Goal: Communication & Community: Participate in discussion

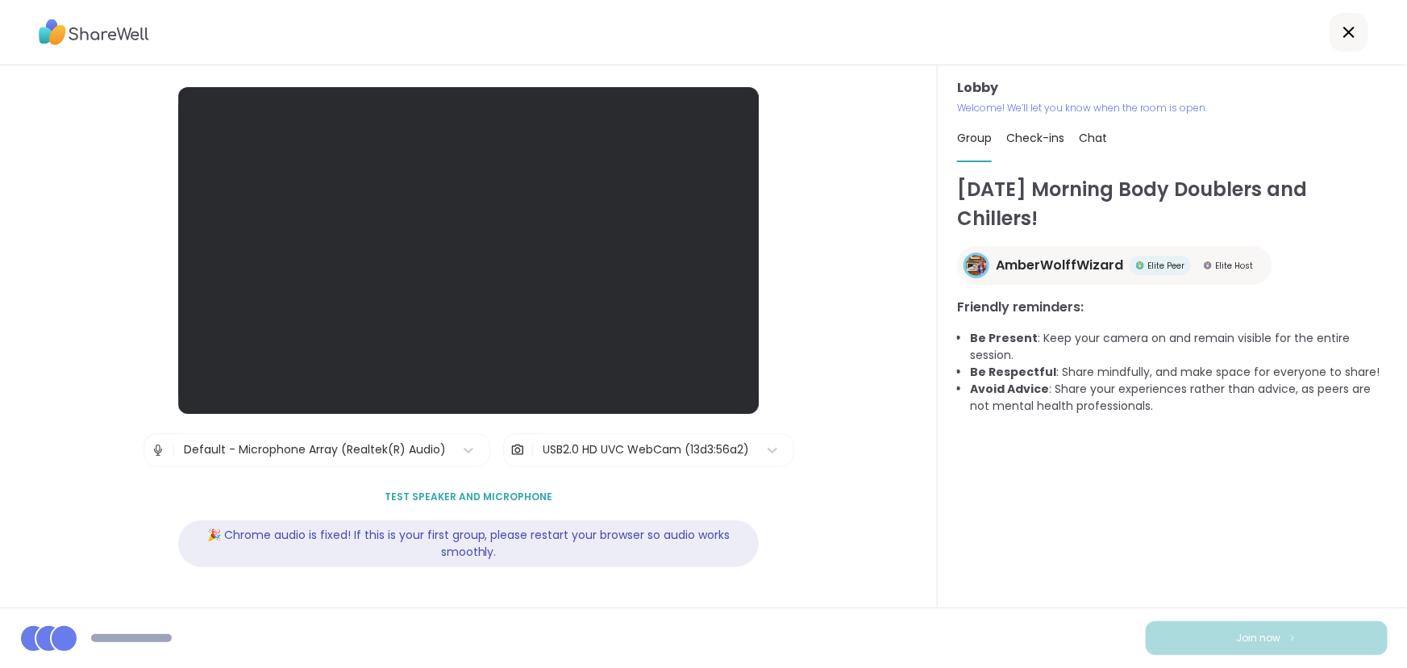
click at [1052, 484] on div "[DATE] Morning Body Doublers and Chillers! AmberWolffWizard Elite Peer Elite Ho…" at bounding box center [1172, 384] width 431 height 418
click at [1036, 558] on div "[DATE] Morning Body Doublers and Chillers! AmberWolffWizard Elite Peer Elite Ho…" at bounding box center [1172, 384] width 431 height 418
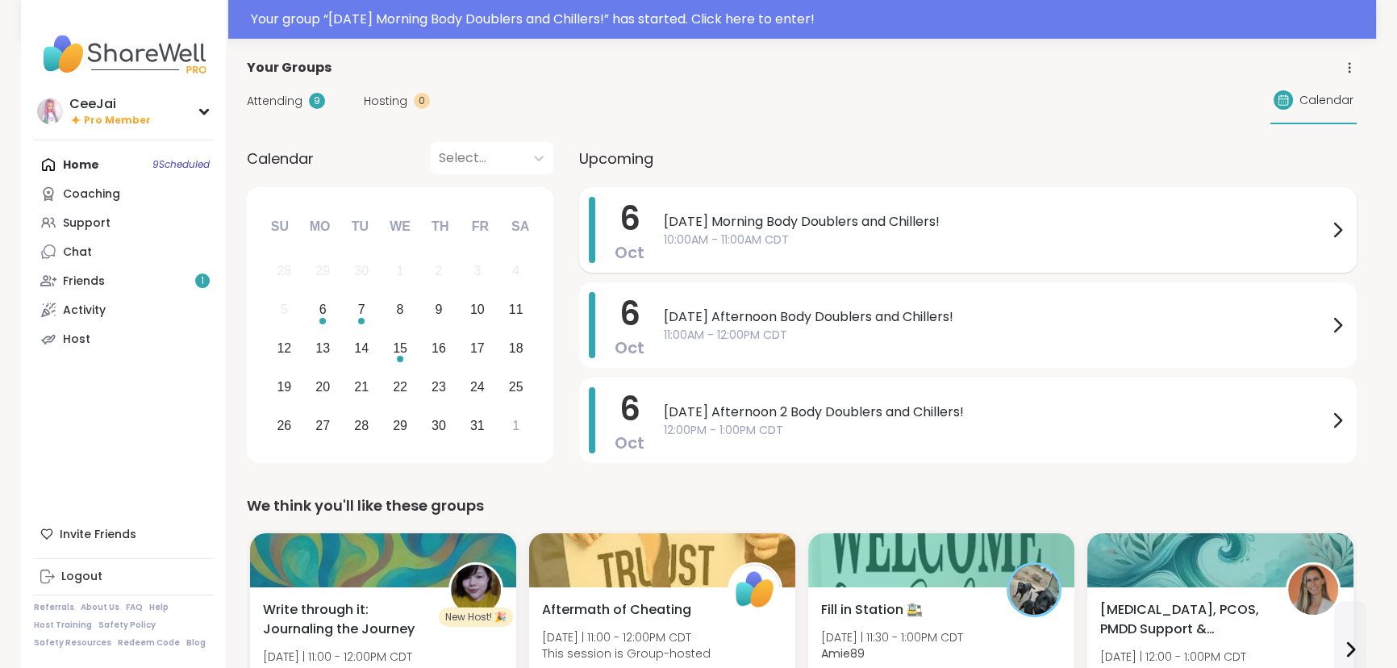
click at [827, 226] on span "[DATE] Morning Body Doublers and Chillers!" at bounding box center [996, 221] width 664 height 19
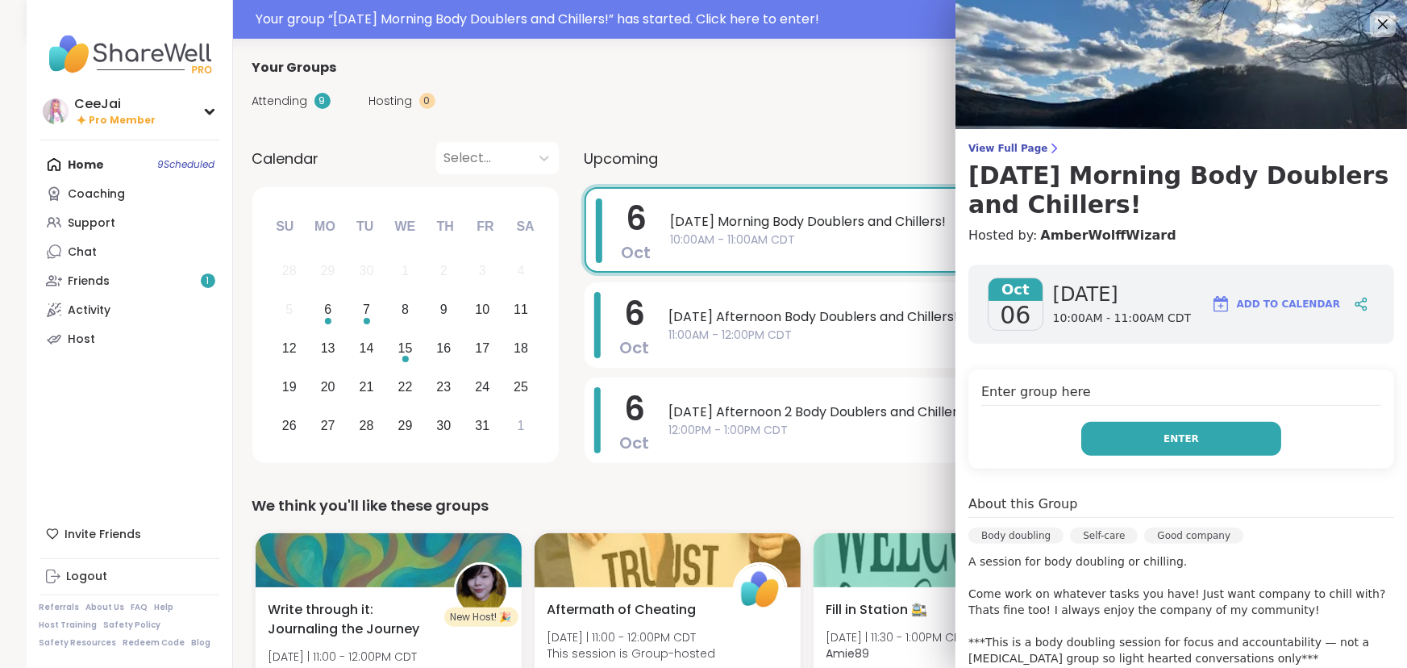
click at [1181, 439] on button "Enter" at bounding box center [1182, 439] width 200 height 34
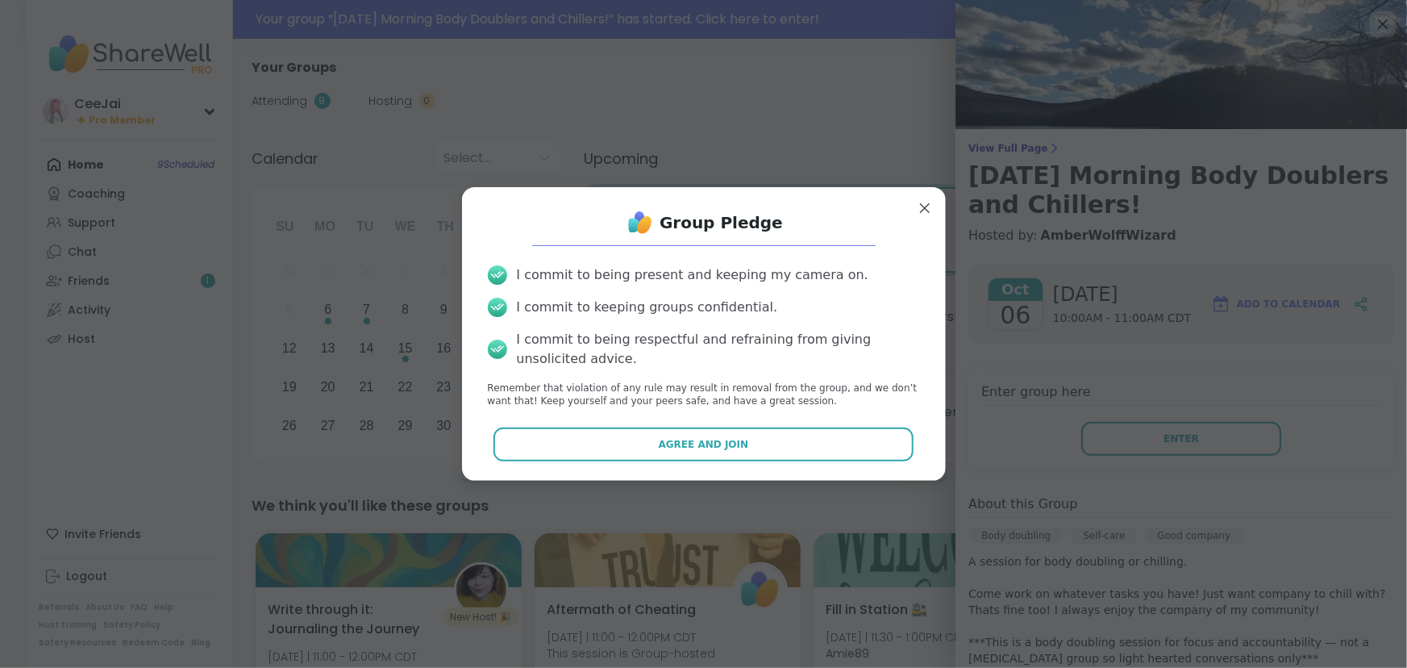
click at [702, 440] on button "Agree and Join" at bounding box center [704, 444] width 420 height 34
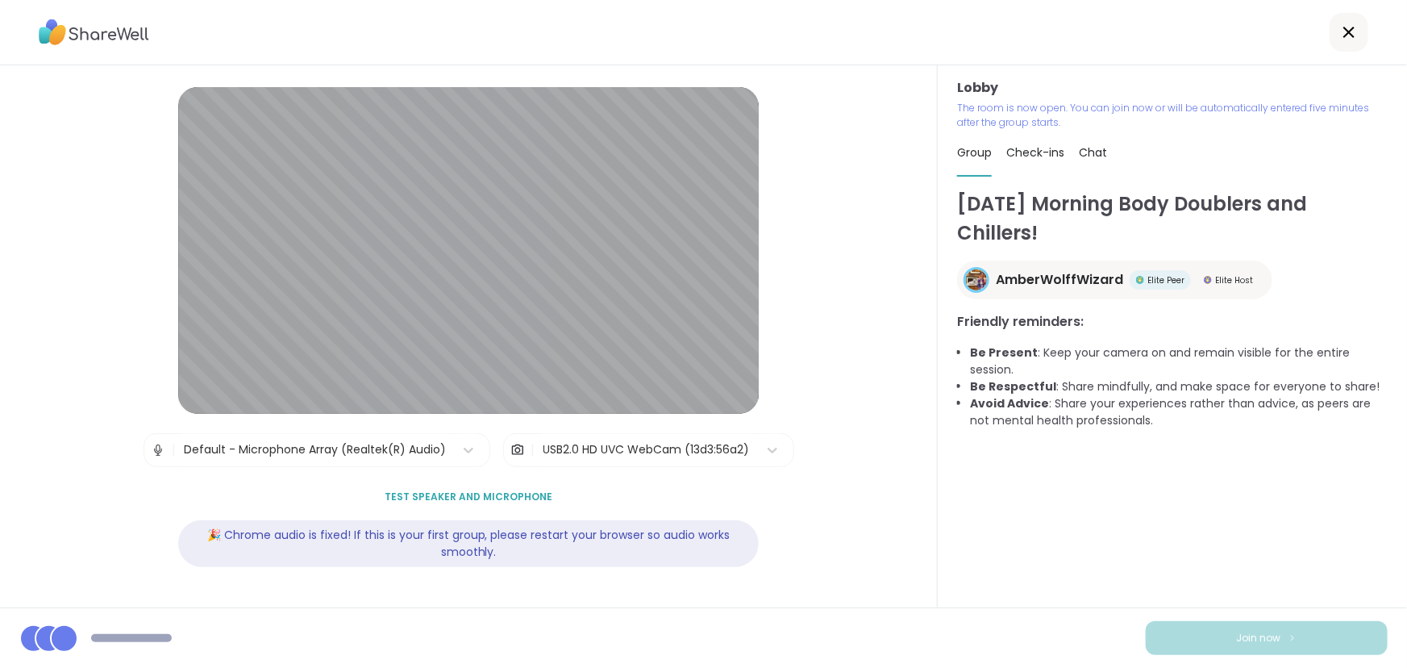
click at [1198, 565] on div "Monday Morning Body Doublers and Chillers! AmberWolffWizard Elite Peer Elite Ho…" at bounding box center [1172, 399] width 431 height 418
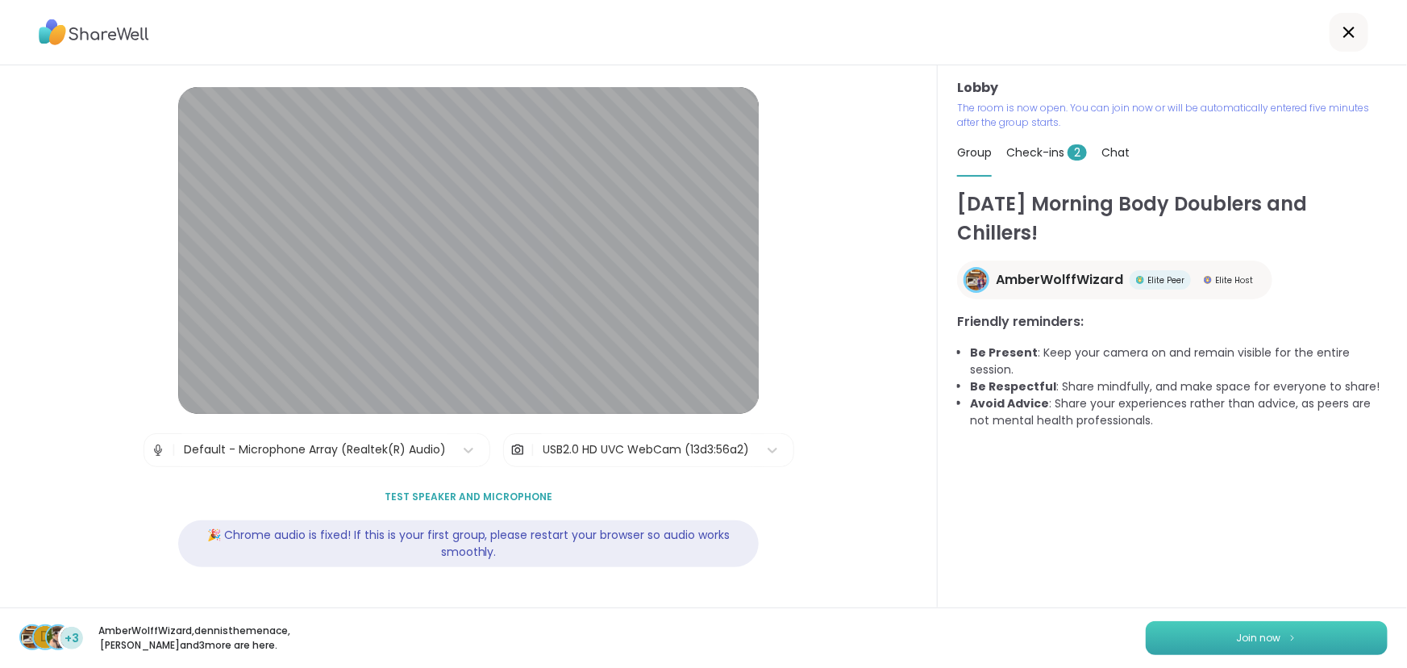
click at [1244, 631] on span "Join now" at bounding box center [1259, 638] width 44 height 15
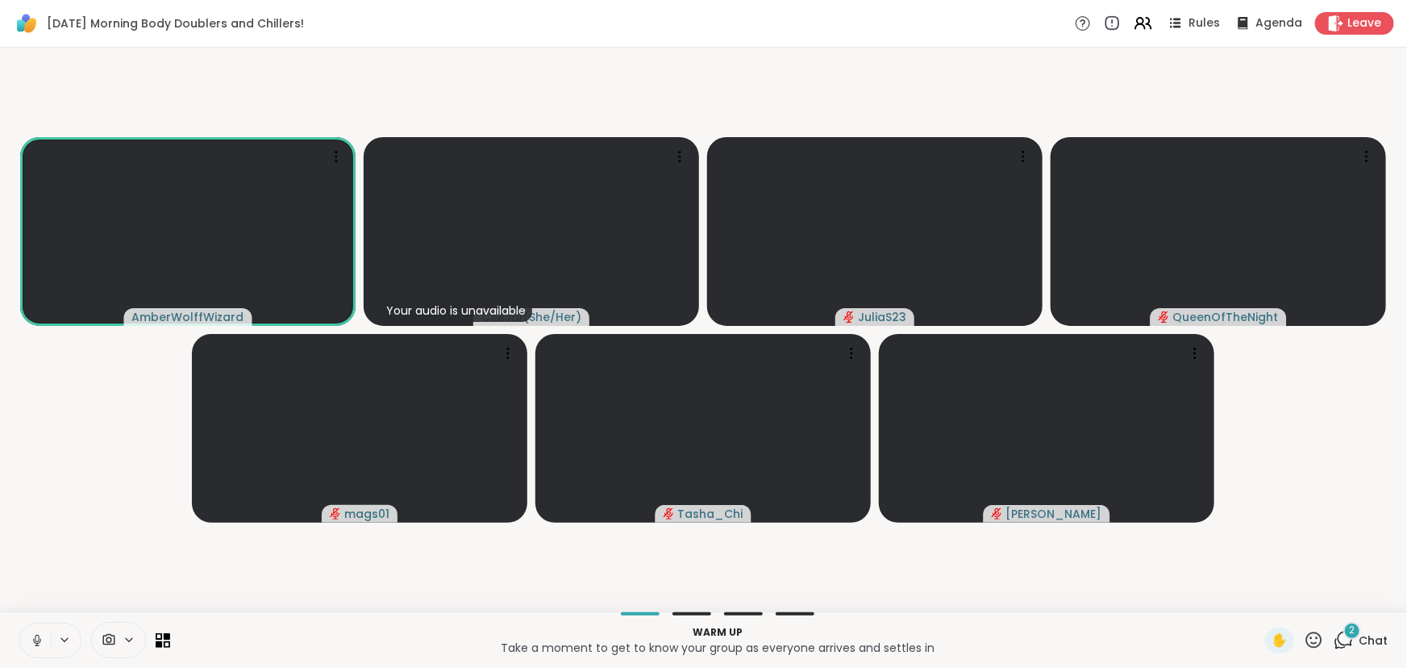
click at [35, 637] on icon at bounding box center [37, 640] width 15 height 15
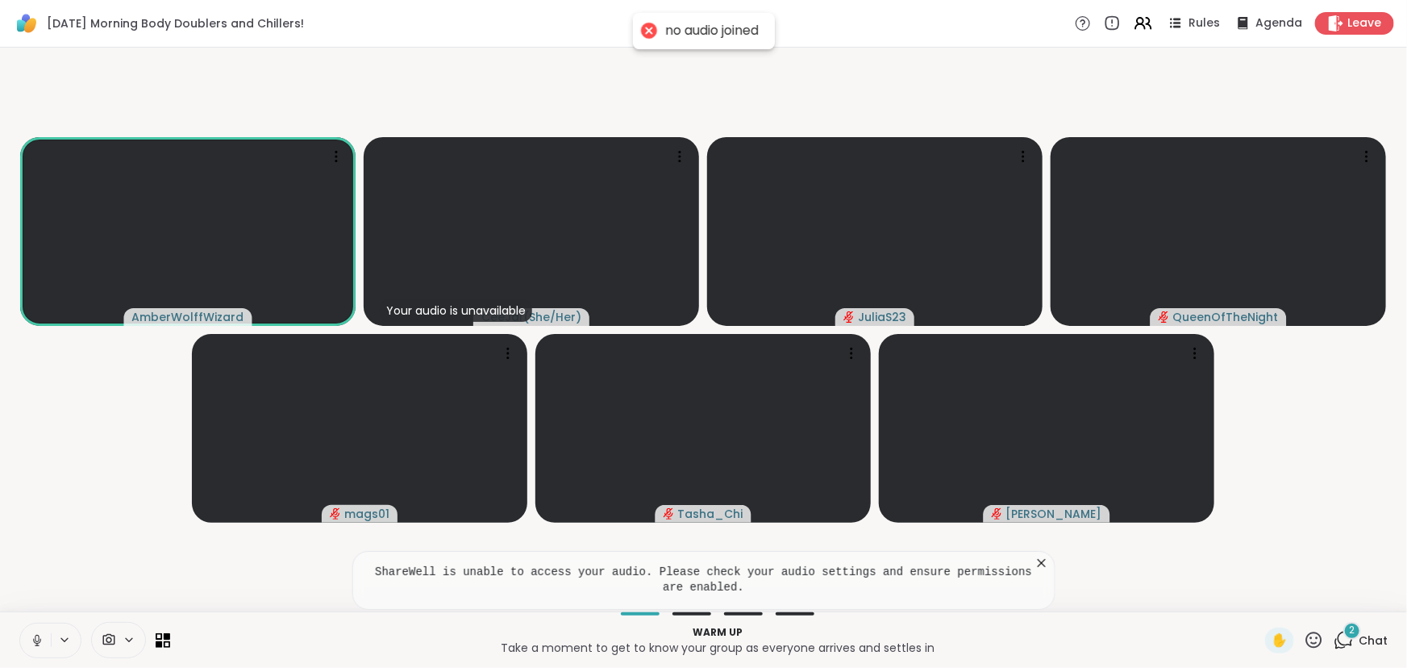
click at [37, 644] on icon at bounding box center [36, 644] width 1 height 3
click at [38, 639] on icon at bounding box center [37, 640] width 15 height 15
click at [35, 640] on icon at bounding box center [37, 640] width 15 height 15
click at [37, 640] on icon at bounding box center [37, 640] width 15 height 15
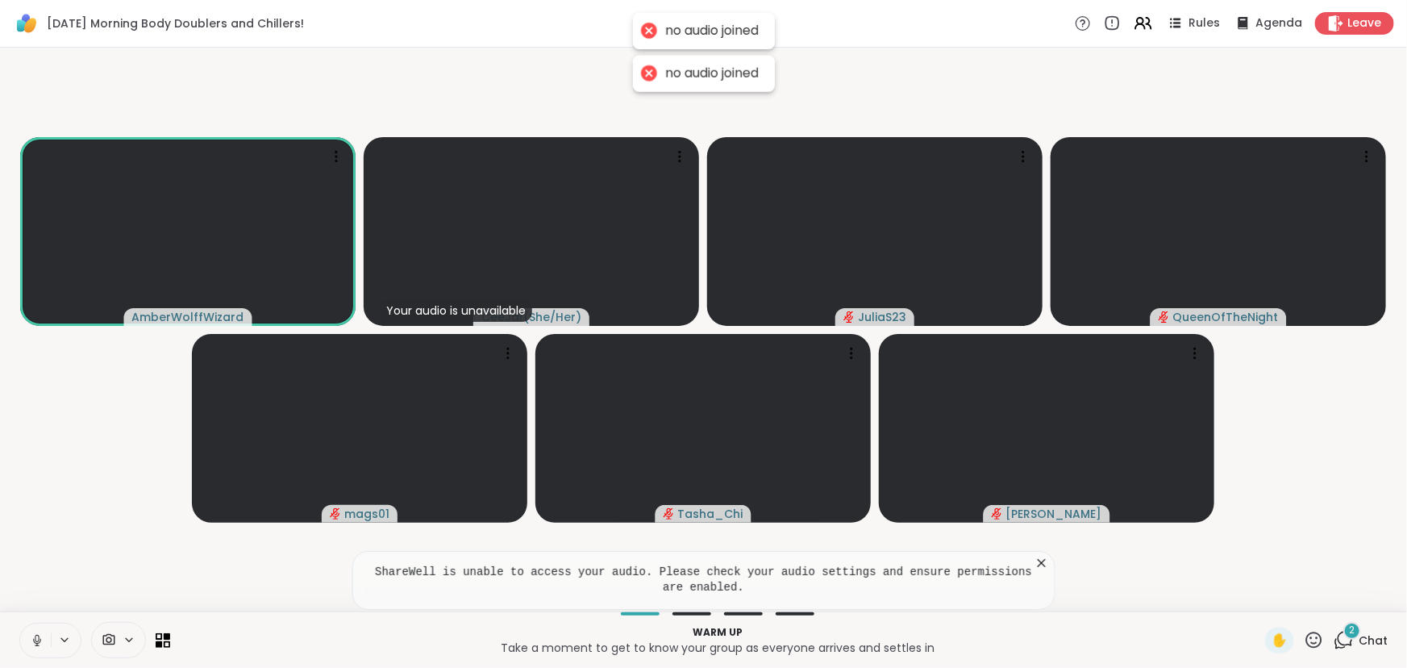
click at [37, 640] on icon at bounding box center [37, 640] width 15 height 15
click at [38, 640] on icon at bounding box center [37, 640] width 15 height 15
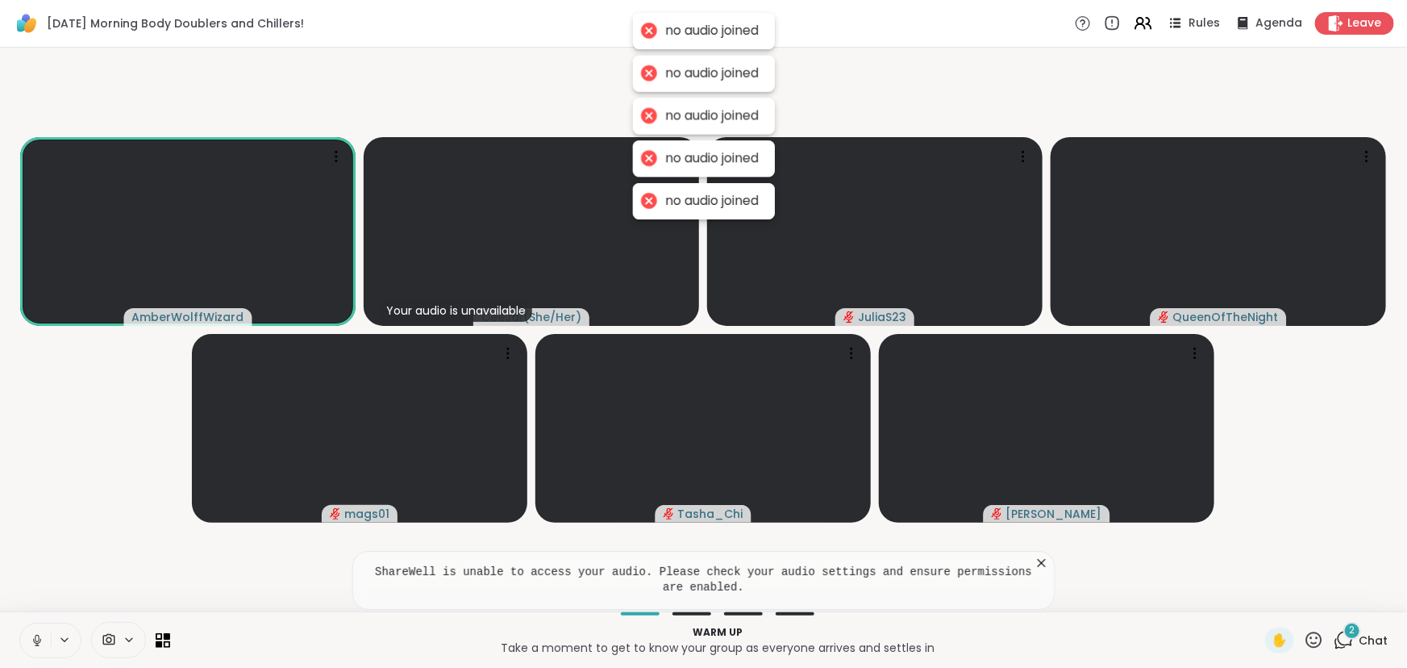
click at [38, 641] on icon at bounding box center [37, 640] width 15 height 15
click at [60, 639] on icon at bounding box center [64, 640] width 13 height 14
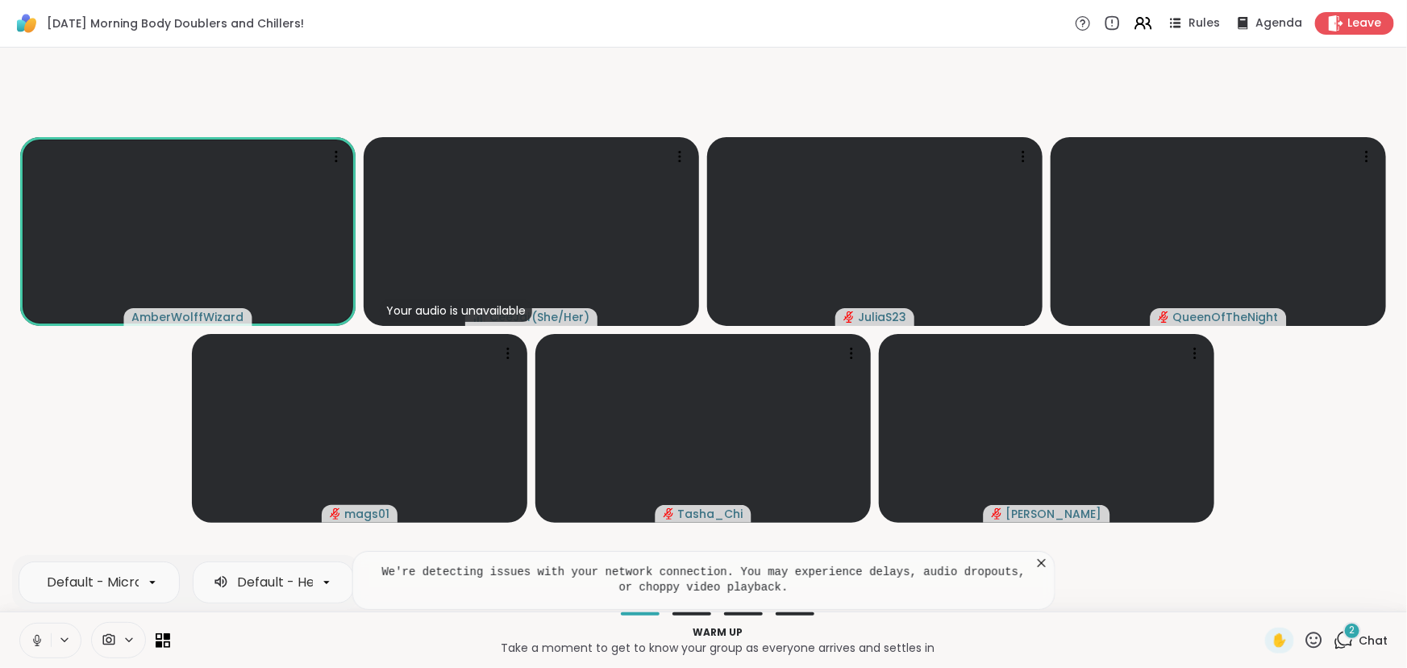
click at [264, 642] on p "Take a moment to get to know your group as everyone arrives and settles in" at bounding box center [718, 648] width 1076 height 16
click at [1035, 556] on icon at bounding box center [1042, 563] width 16 height 16
click at [35, 644] on icon at bounding box center [37, 640] width 15 height 15
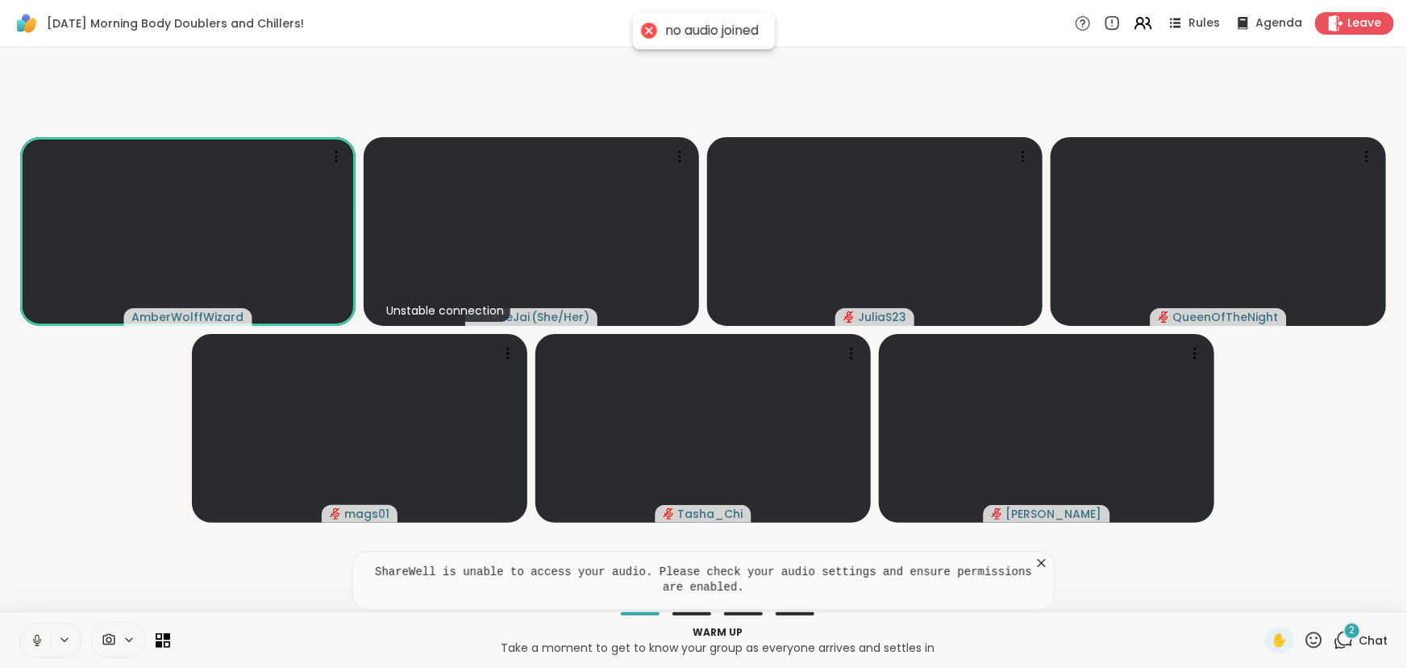
click at [27, 633] on button at bounding box center [35, 640] width 31 height 34
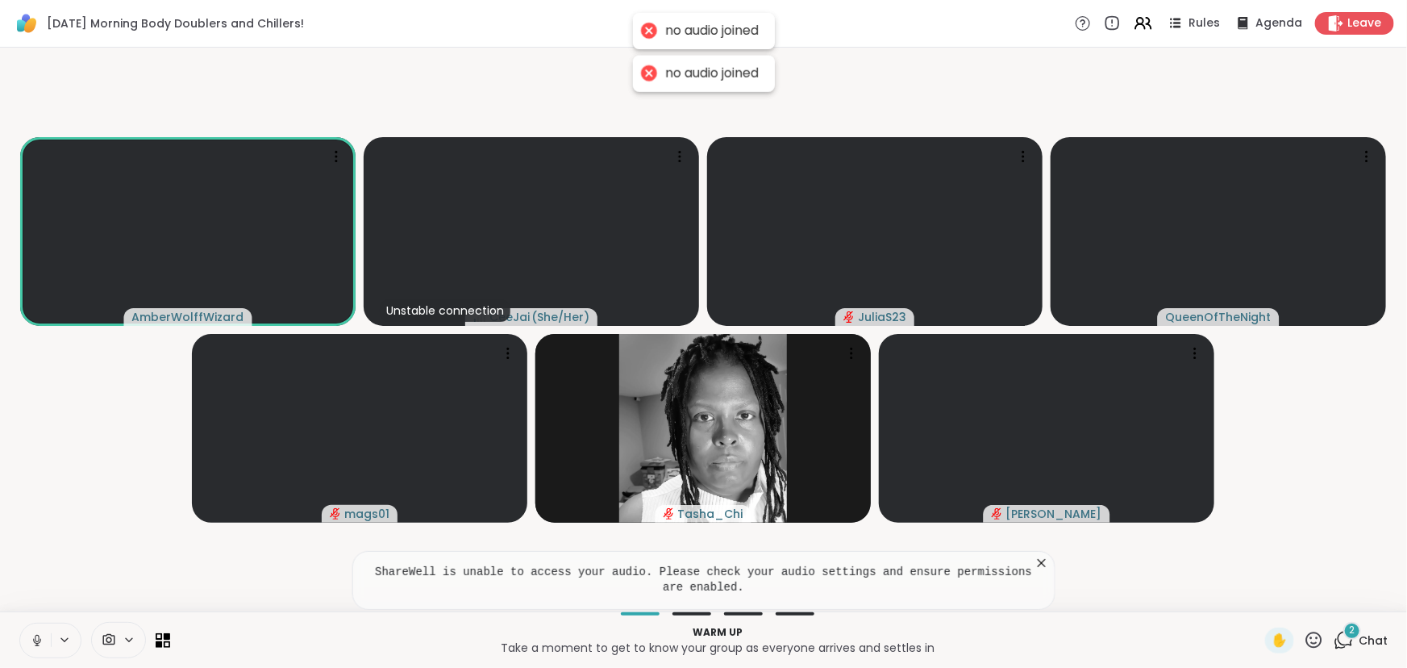
click at [1362, 636] on span "Chat" at bounding box center [1373, 640] width 29 height 16
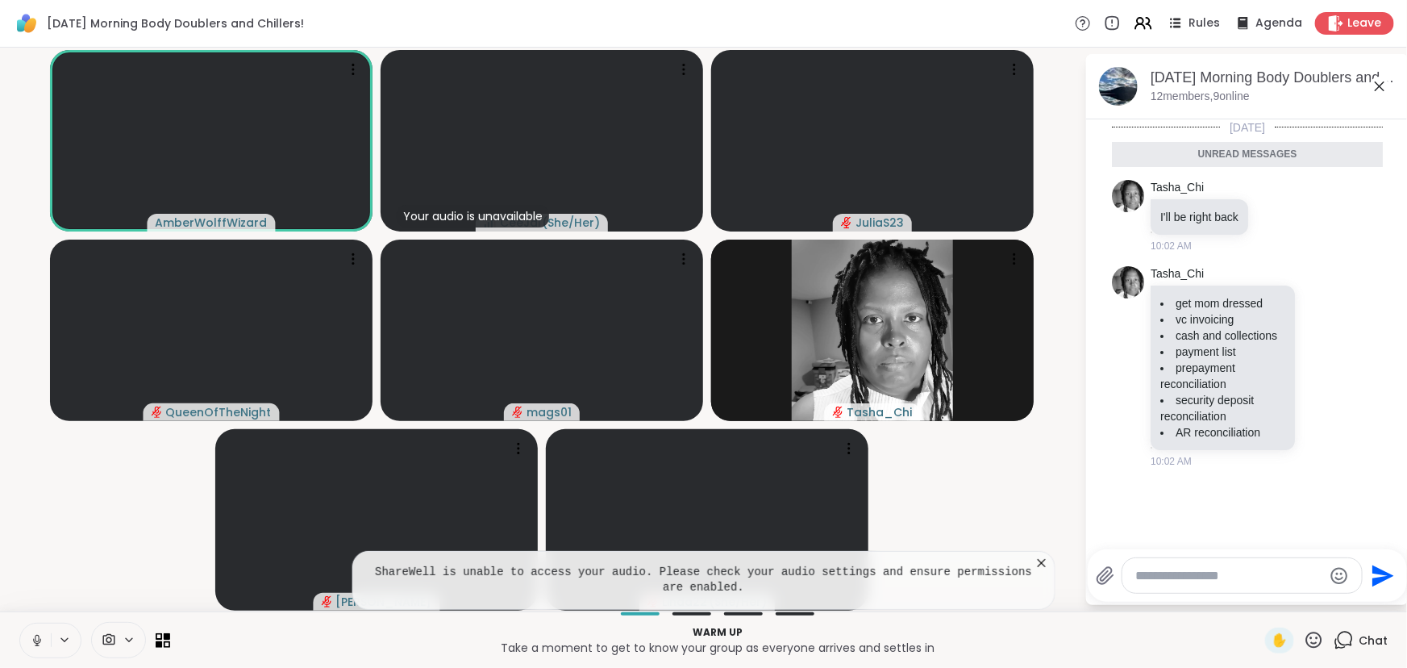
click at [1036, 561] on icon at bounding box center [1042, 563] width 16 height 16
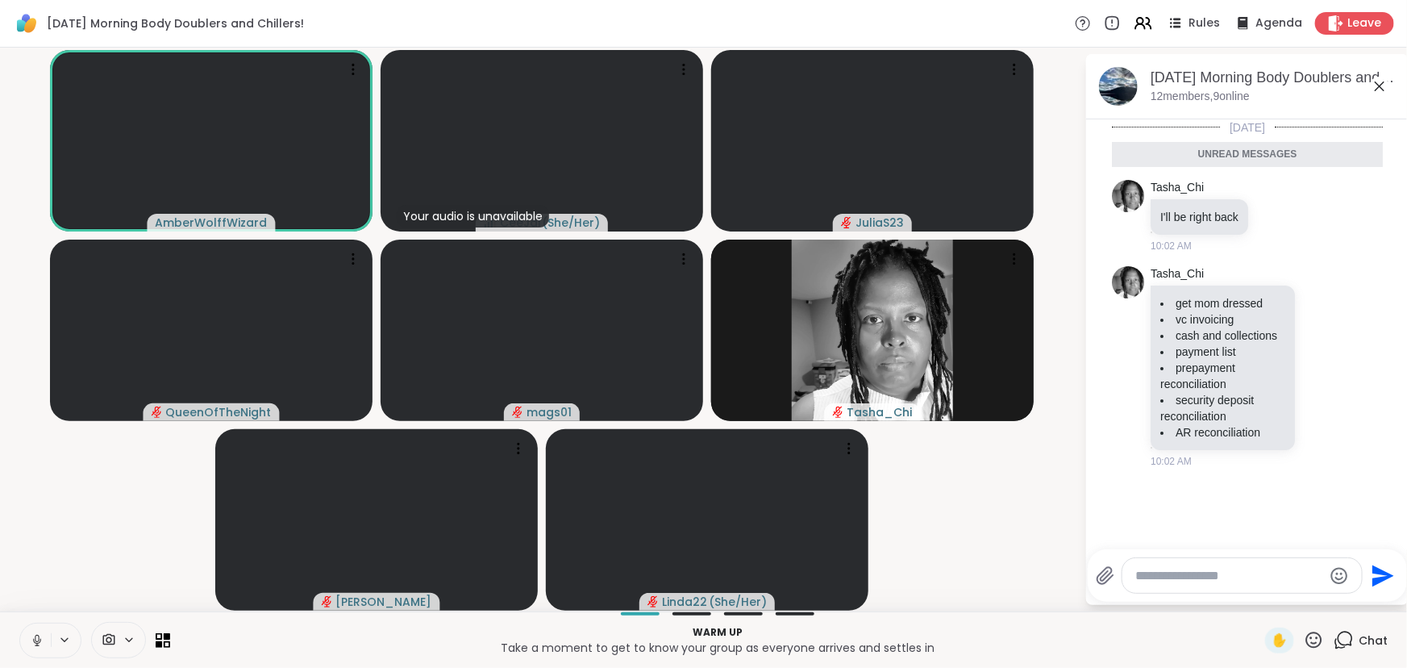
click at [32, 636] on icon at bounding box center [37, 640] width 15 height 15
click at [65, 644] on icon at bounding box center [64, 640] width 13 height 14
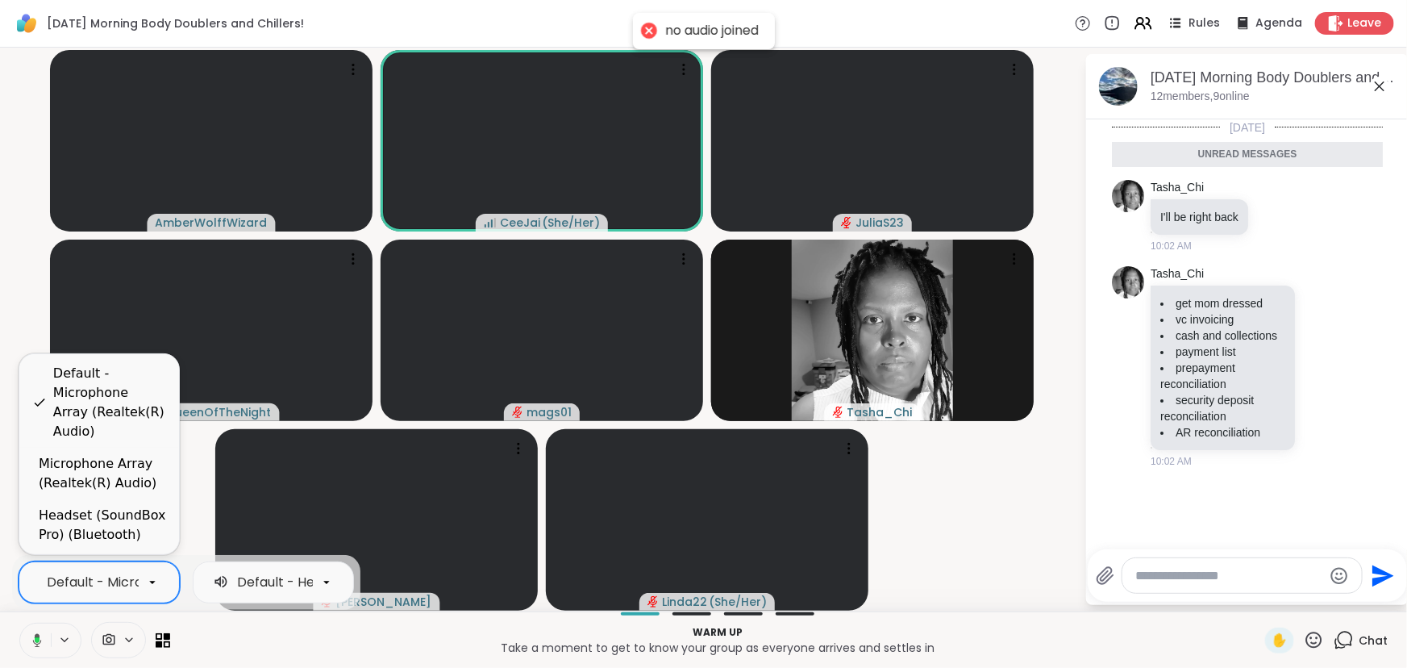
drag, startPoint x: 394, startPoint y: 664, endPoint x: 381, endPoint y: 659, distance: 14.5
click at [394, 663] on div "3 results available. Use Up and Down to choose options, press Enter to select t…" at bounding box center [703, 639] width 1407 height 56
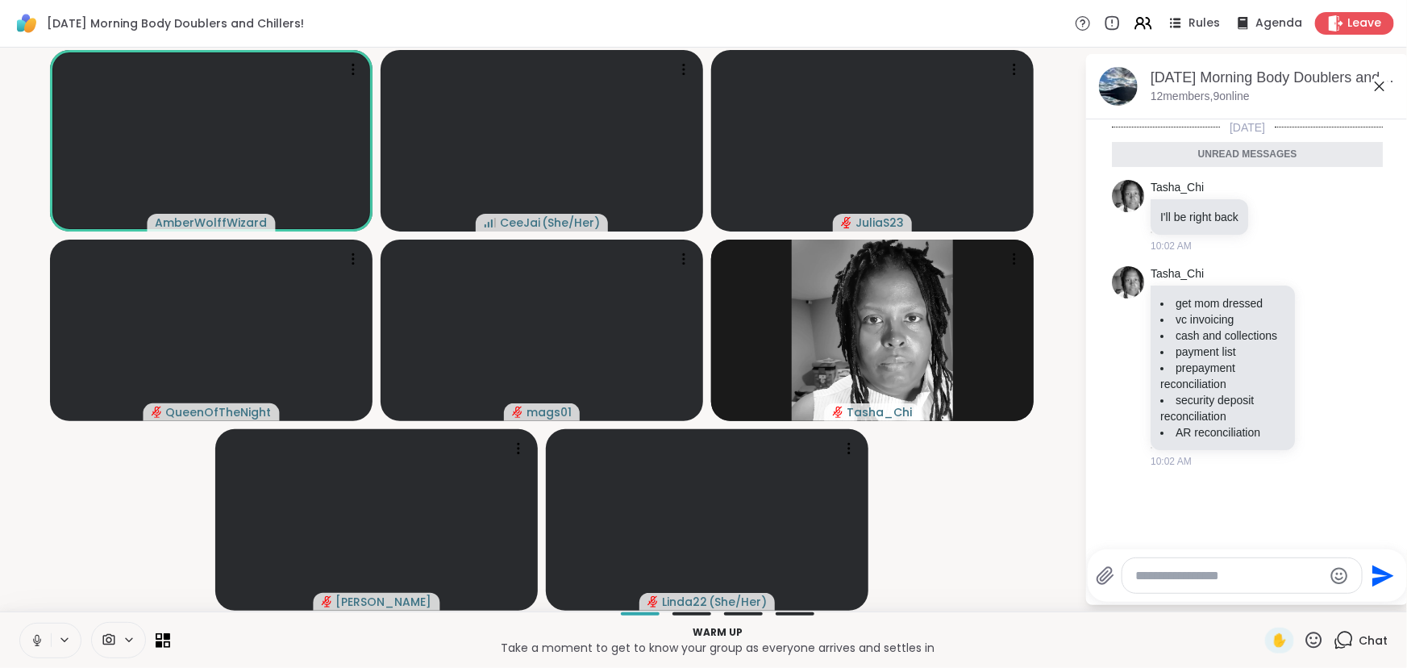
click at [38, 636] on icon at bounding box center [37, 640] width 15 height 15
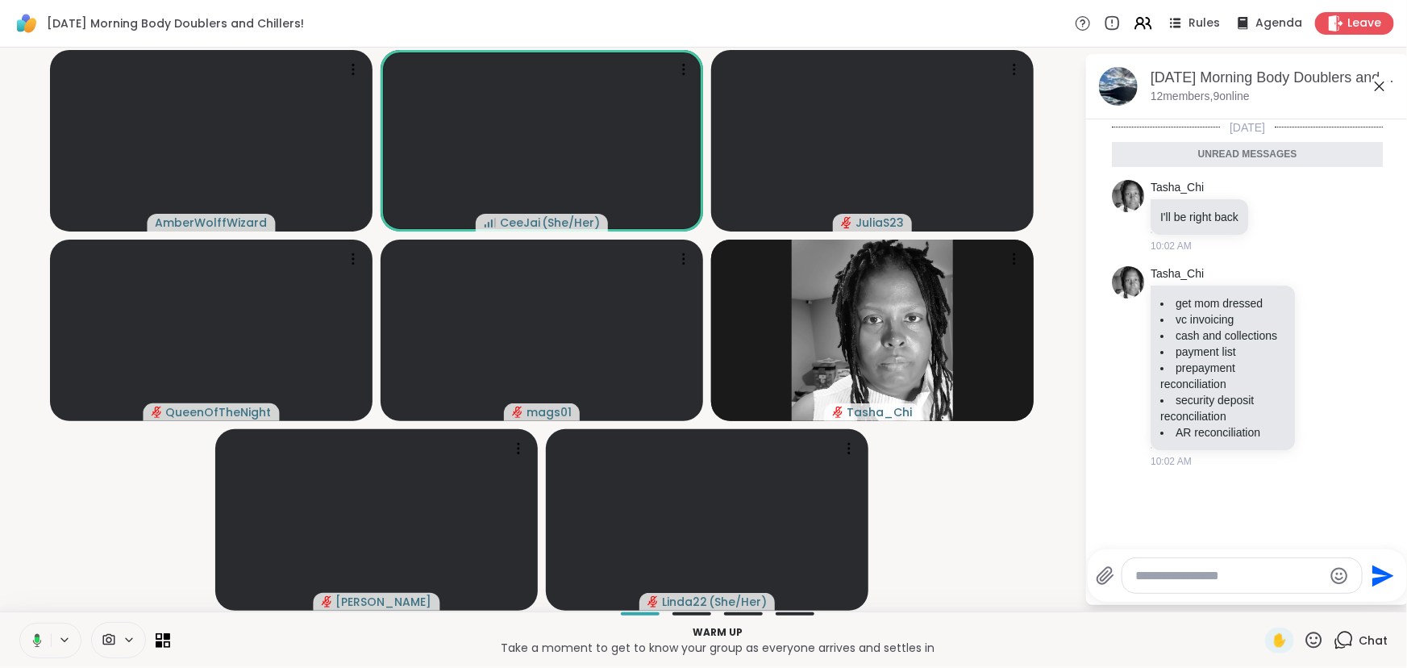
click at [37, 637] on icon at bounding box center [37, 639] width 5 height 6
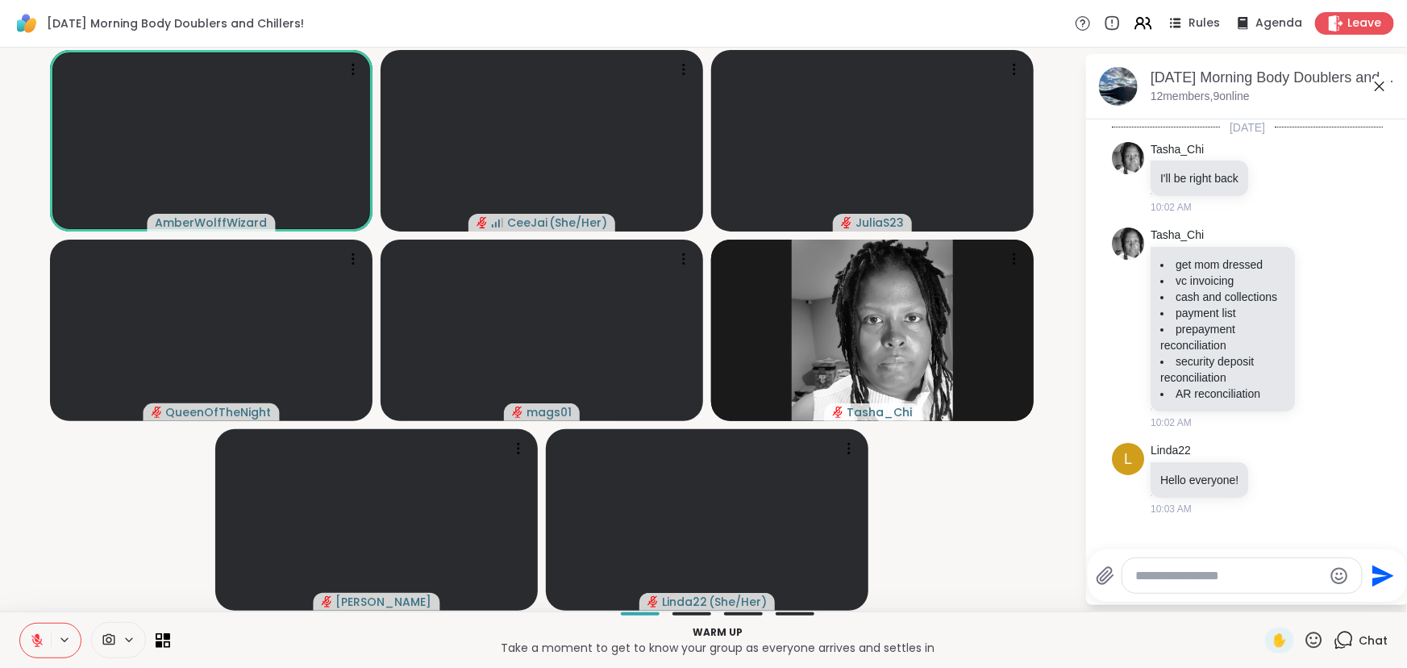
click at [36, 641] on icon at bounding box center [37, 640] width 15 height 15
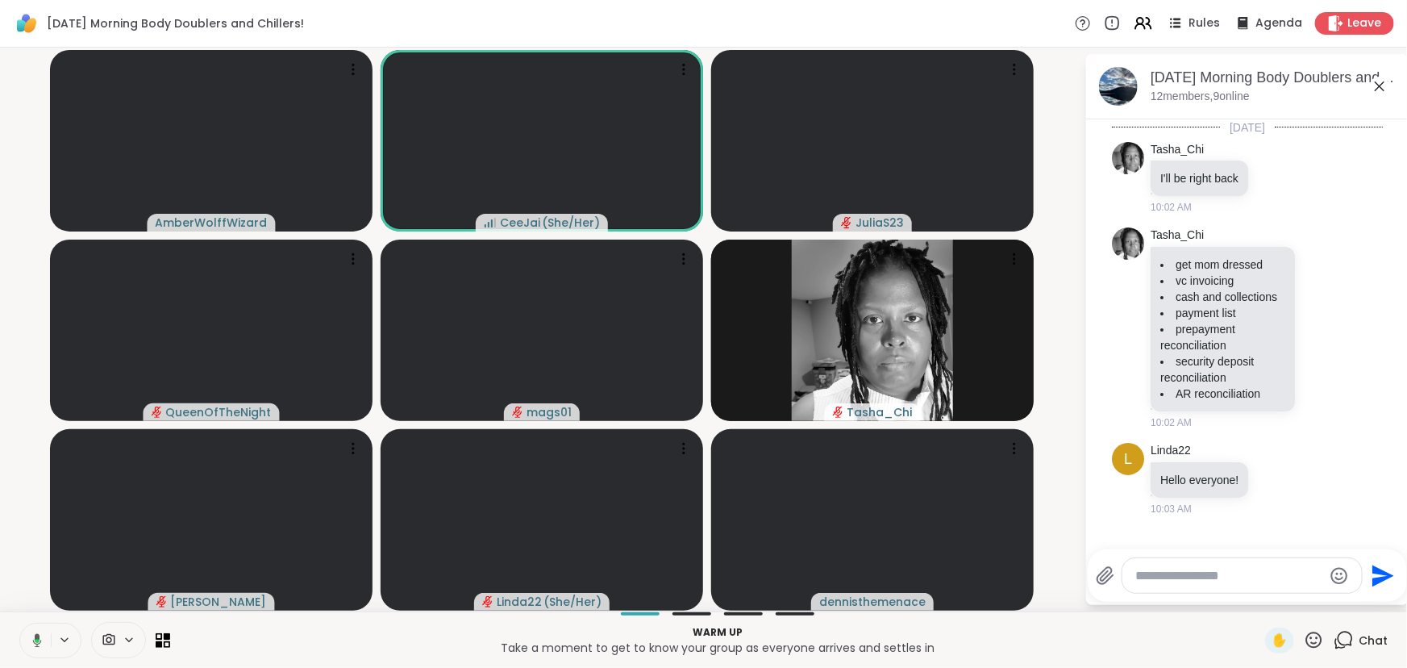
click at [35, 638] on icon at bounding box center [37, 640] width 9 height 14
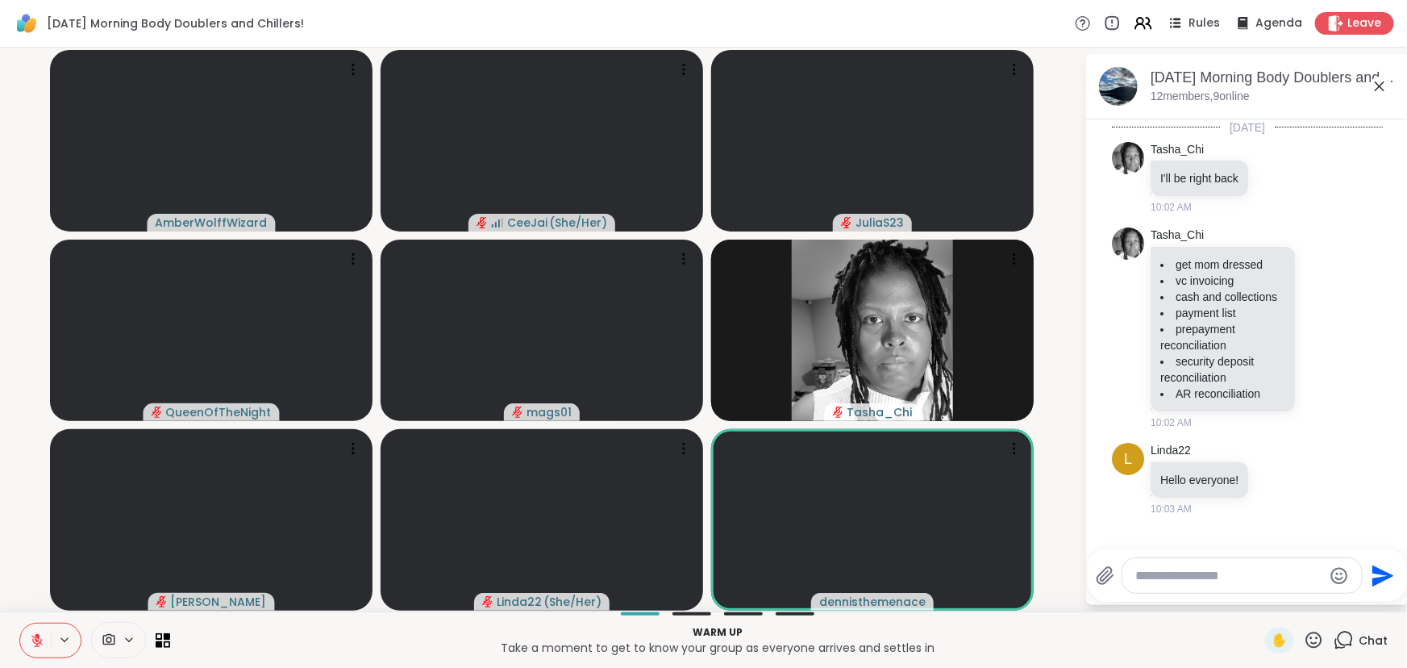
click at [35, 637] on icon at bounding box center [36, 640] width 11 height 11
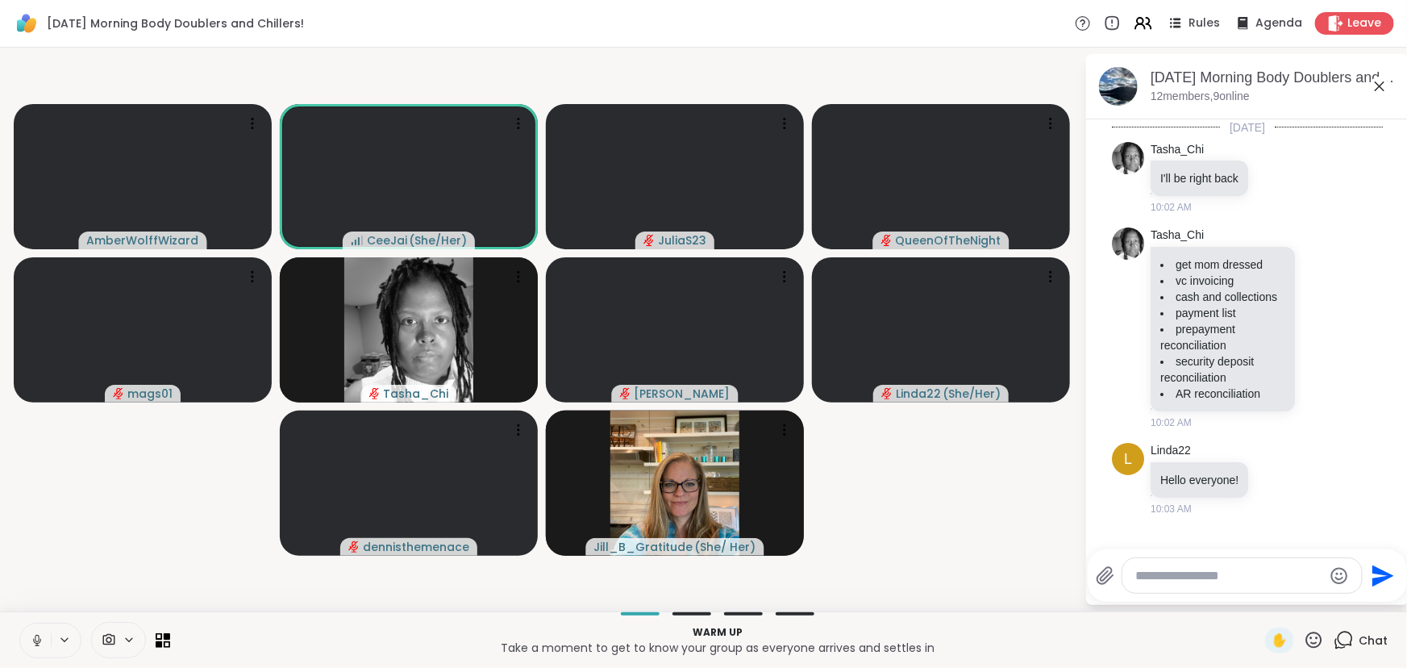
click at [34, 640] on icon at bounding box center [37, 640] width 15 height 15
click at [1298, 472] on icon at bounding box center [1294, 478] width 15 height 19
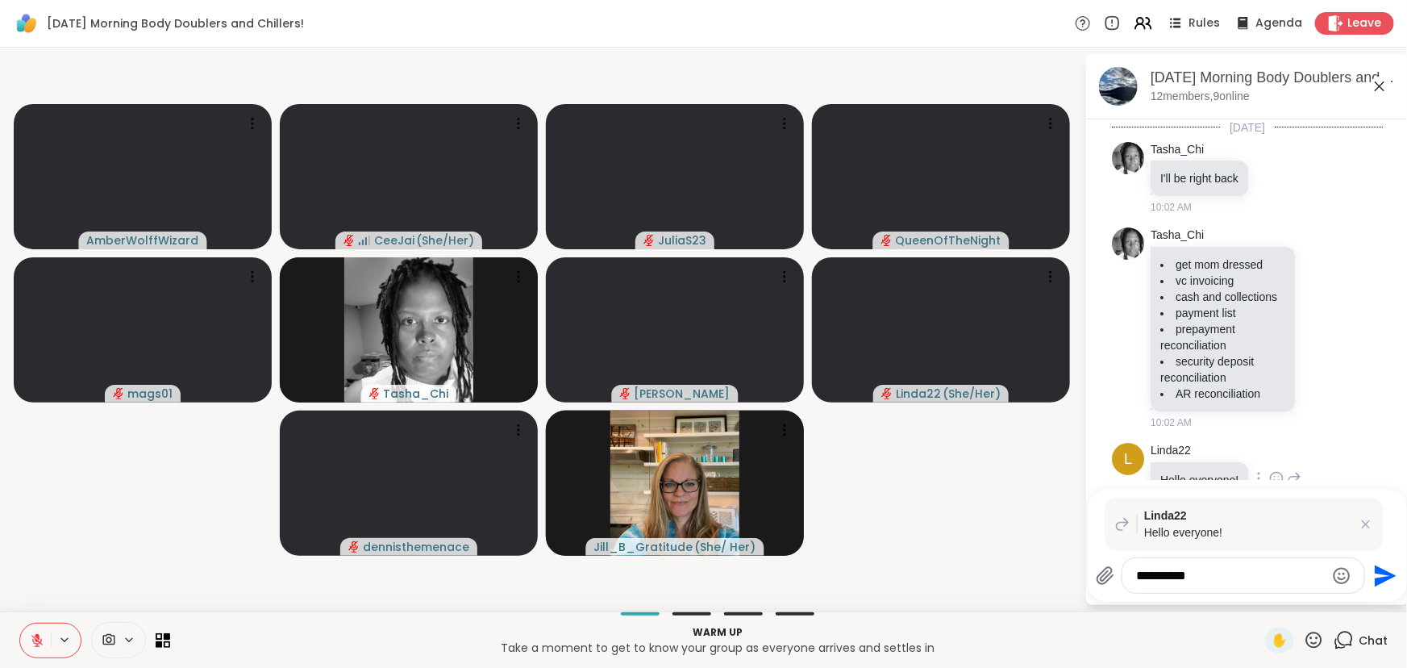
type textarea "**********"
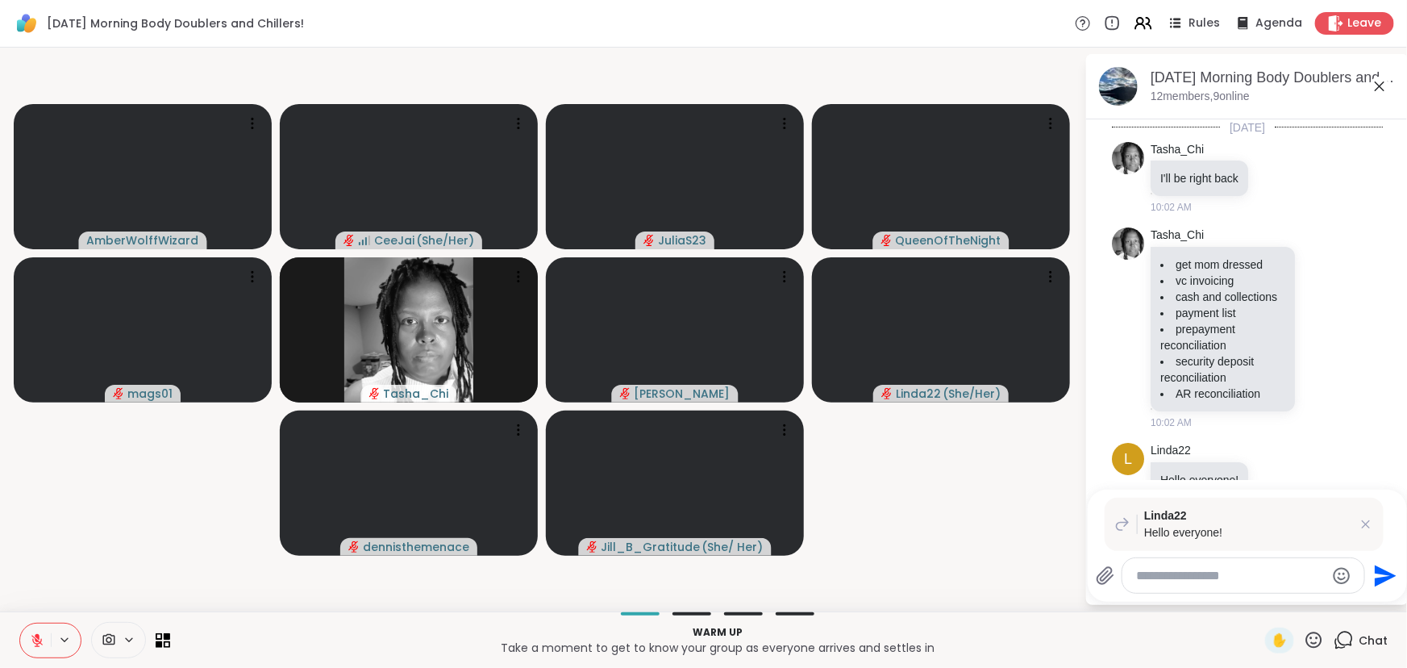
click at [1177, 582] on textarea "Type your message" at bounding box center [1231, 576] width 188 height 16
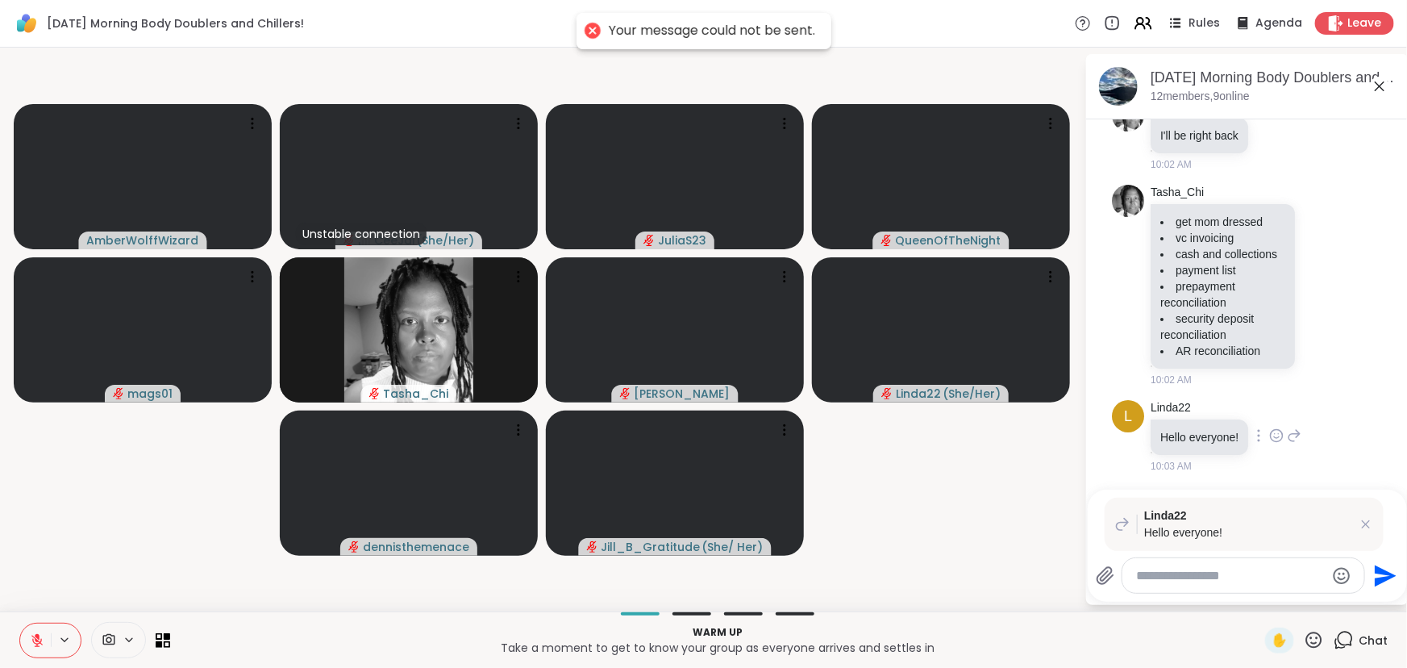
scroll to position [56, 0]
click at [1186, 573] on textarea "Type your message" at bounding box center [1231, 576] width 188 height 16
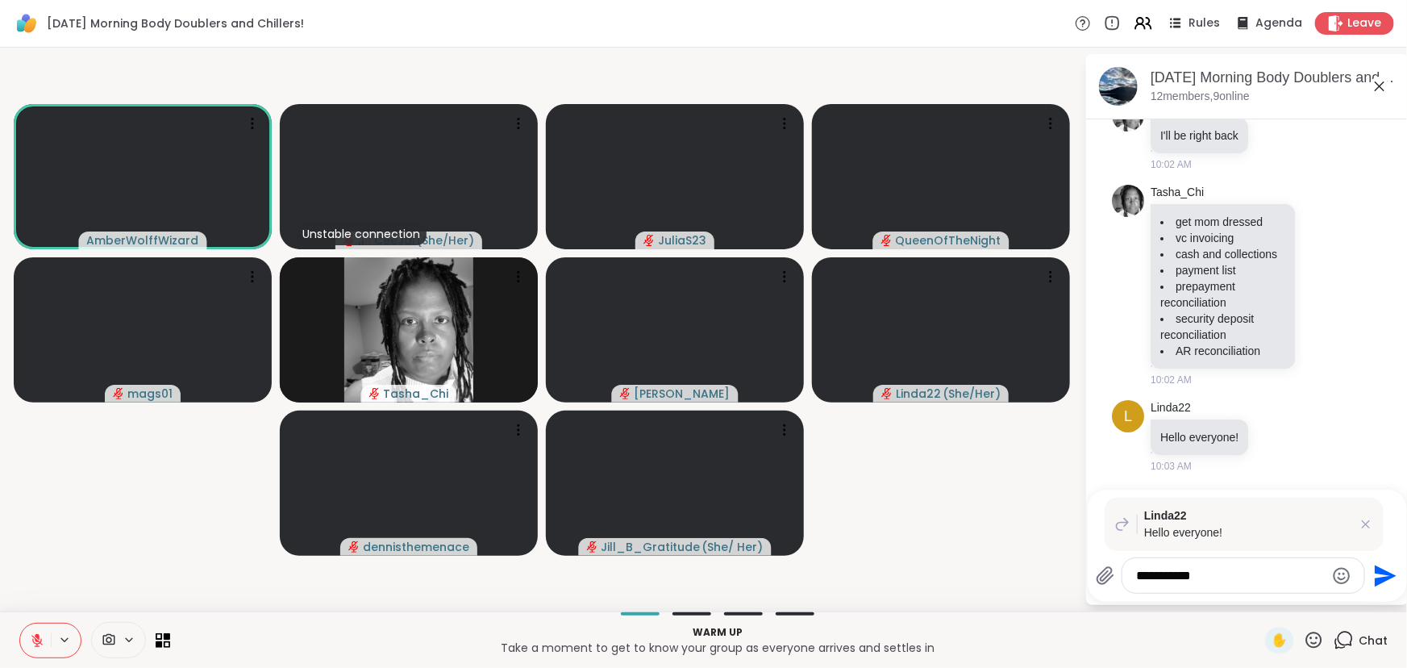
type textarea "**********"
click at [1371, 523] on icon at bounding box center [1366, 524] width 16 height 16
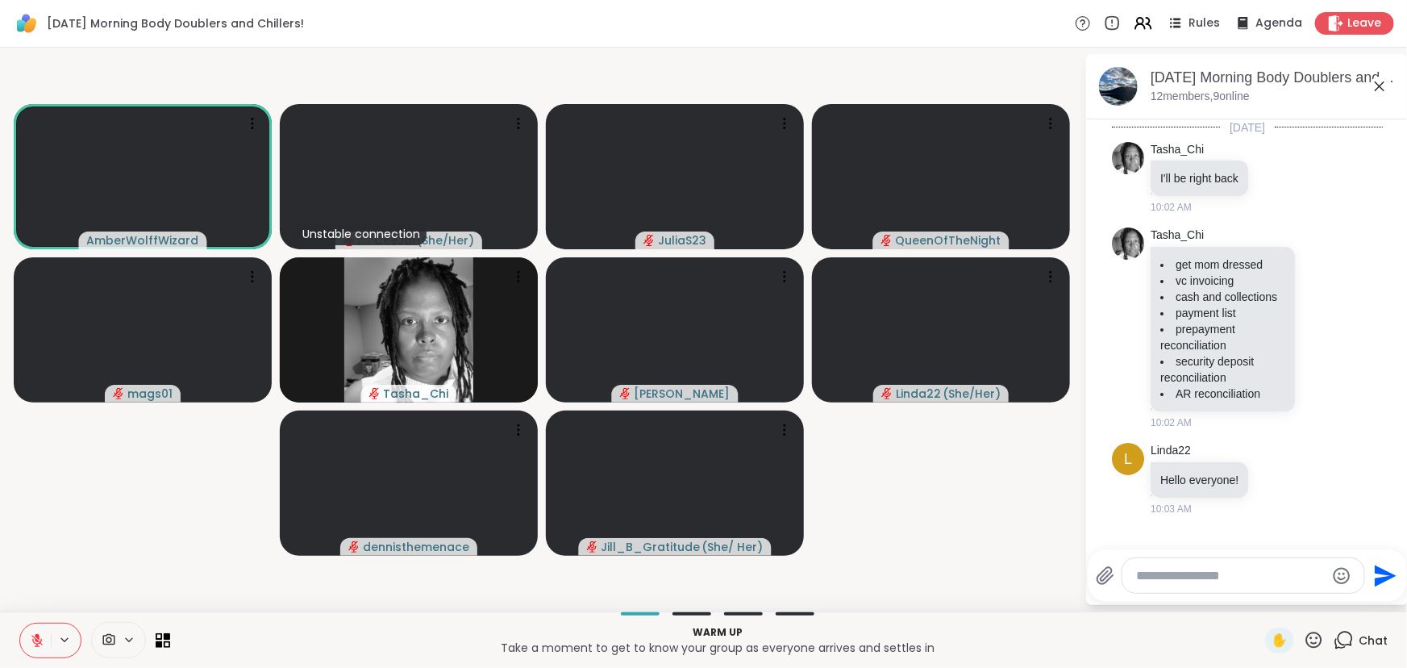
scroll to position [0, 0]
click at [1280, 470] on icon at bounding box center [1276, 478] width 15 height 16
click at [1272, 454] on span "❤️" at bounding box center [1277, 452] width 16 height 16
click at [1275, 477] on icon at bounding box center [1276, 478] width 15 height 16
click at [1276, 455] on div "Select Reaction: Heart" at bounding box center [1276, 452] width 15 height 15
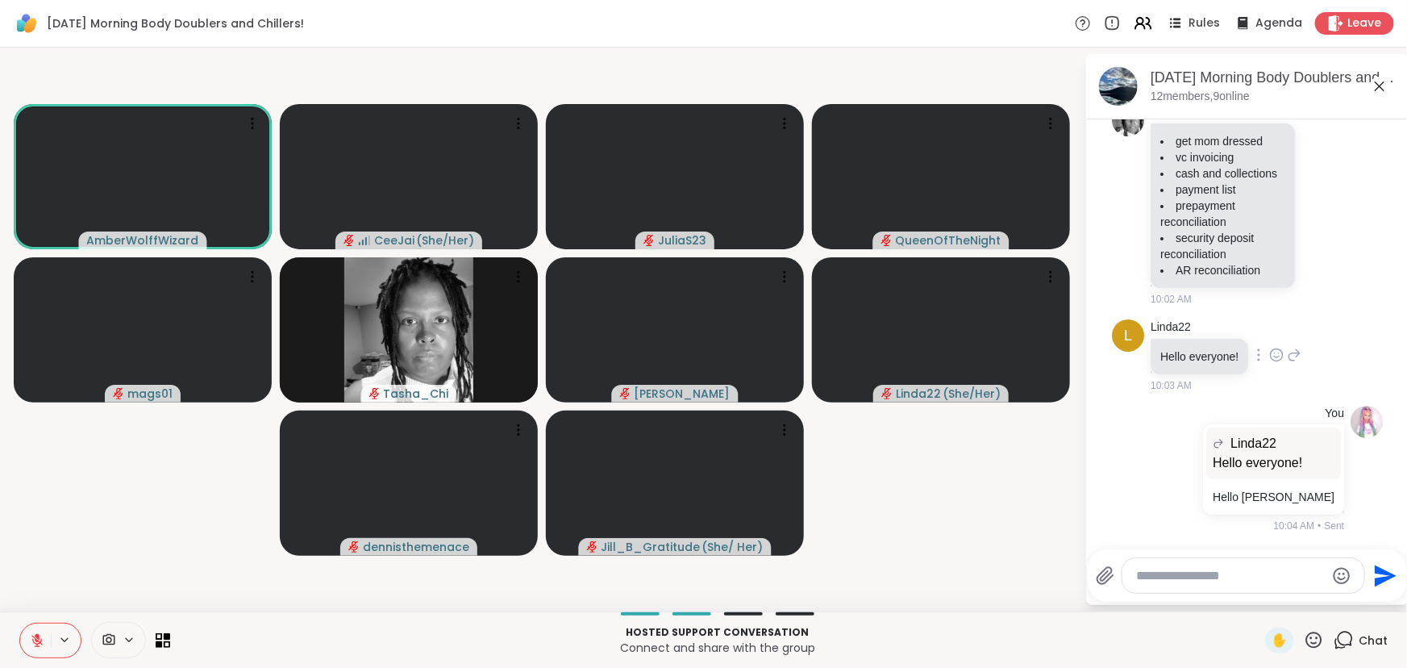
scroll to position [279, 0]
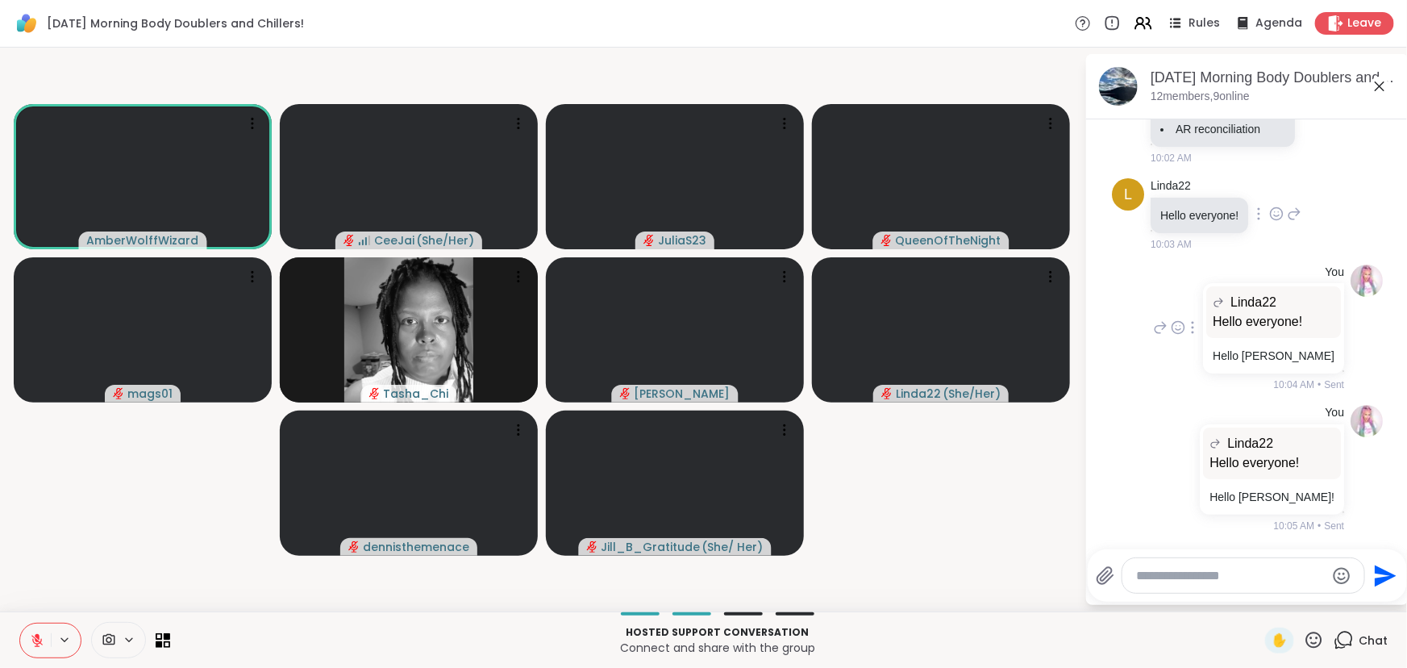
click at [1200, 327] on div at bounding box center [1193, 327] width 15 height 19
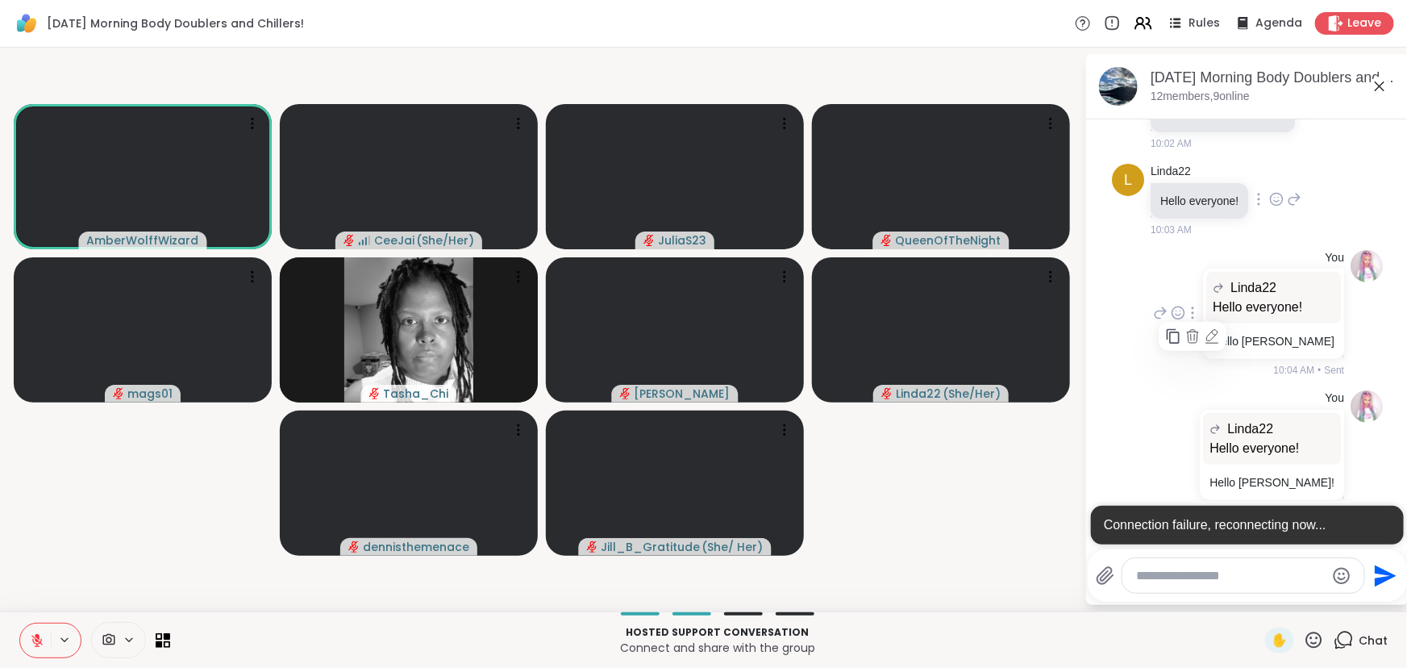
click at [1198, 343] on icon at bounding box center [1192, 336] width 11 height 13
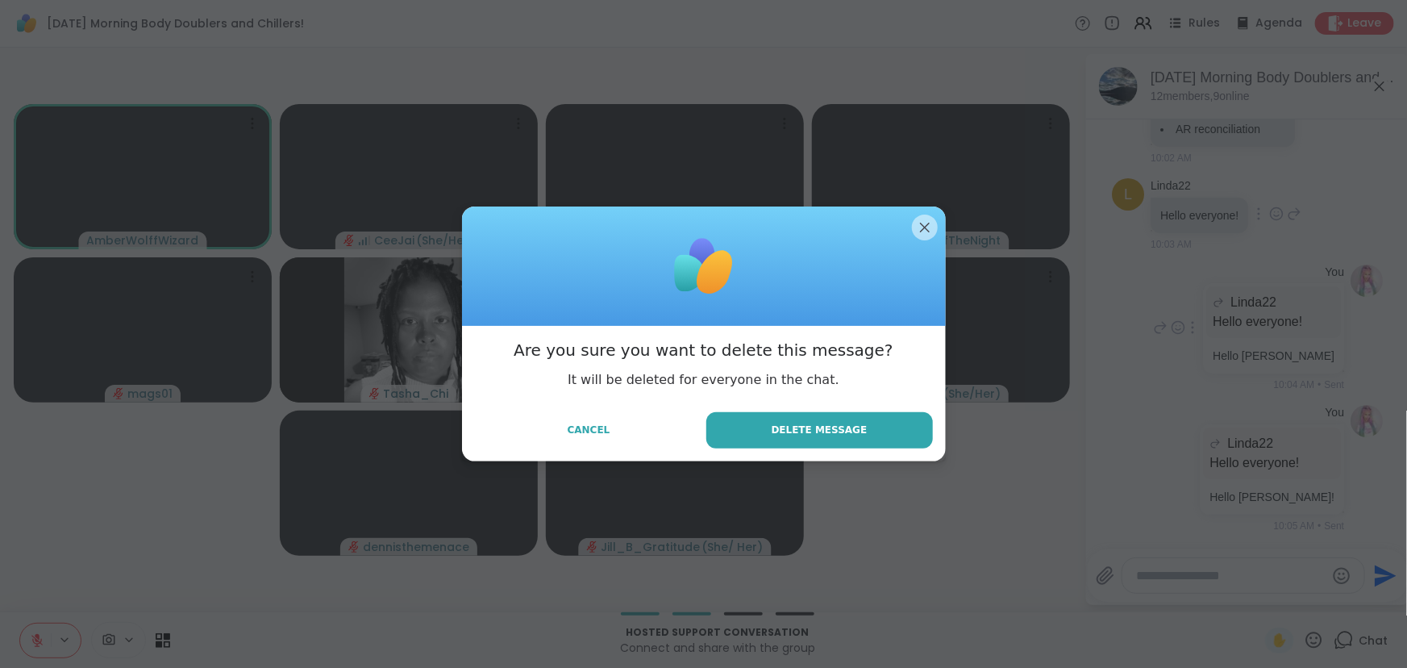
click at [799, 411] on div "Are you sure you want to delete this message? It will be deleted for everyone i…" at bounding box center [704, 393] width 484 height 135
click at [800, 427] on span "Delete Message" at bounding box center [820, 430] width 96 height 15
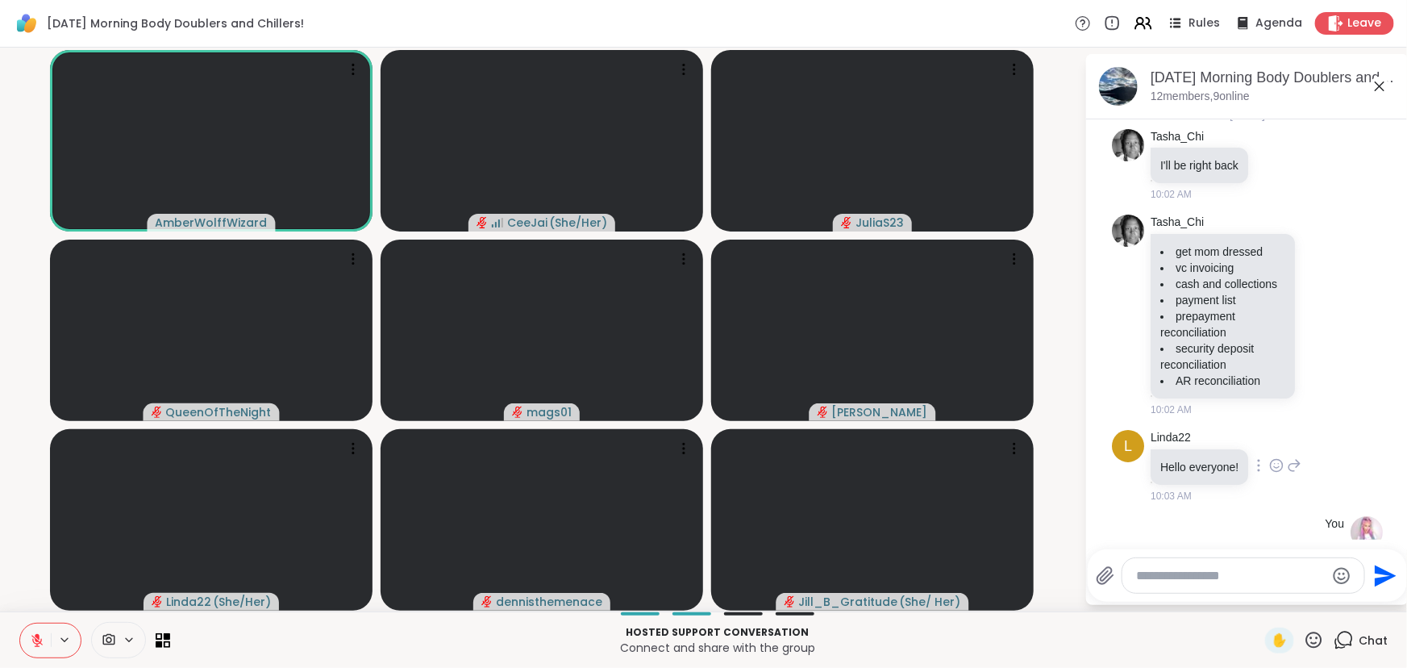
scroll to position [0, 0]
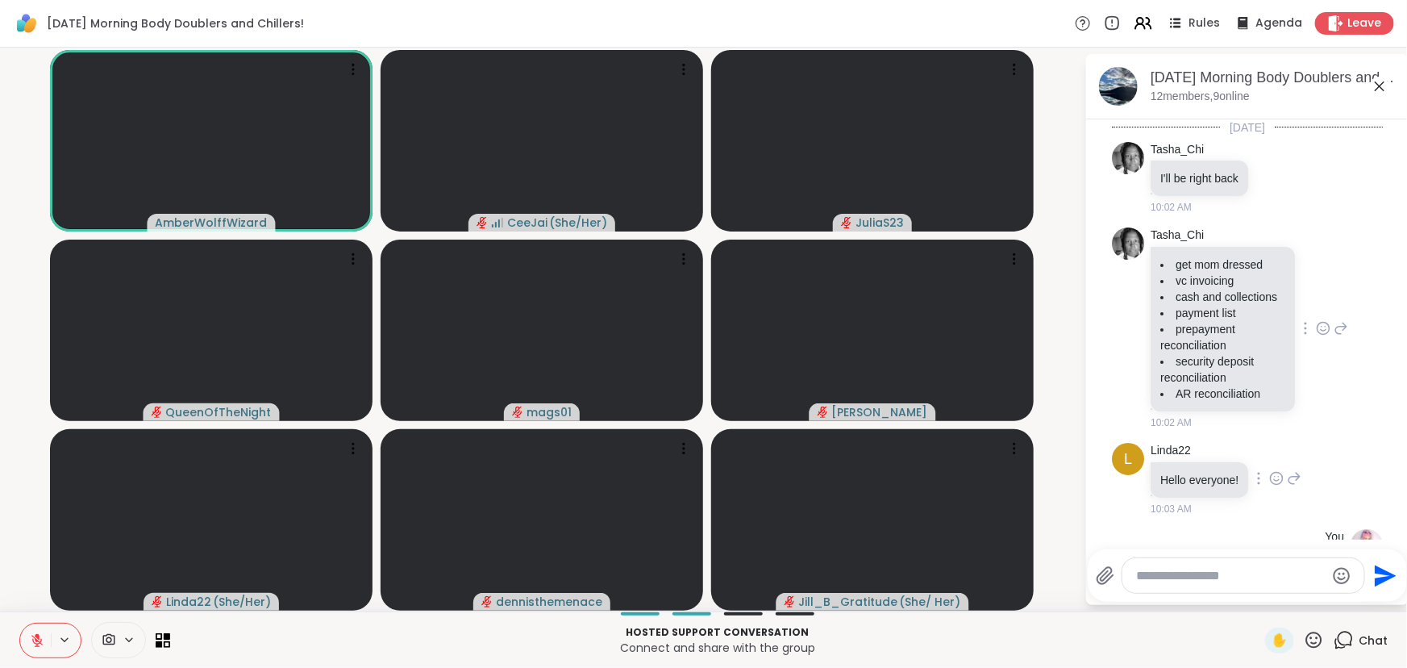
click at [1318, 331] on icon at bounding box center [1324, 328] width 12 height 12
click at [1281, 306] on div "Select Reaction: Thumbs up" at bounding box center [1288, 302] width 15 height 15
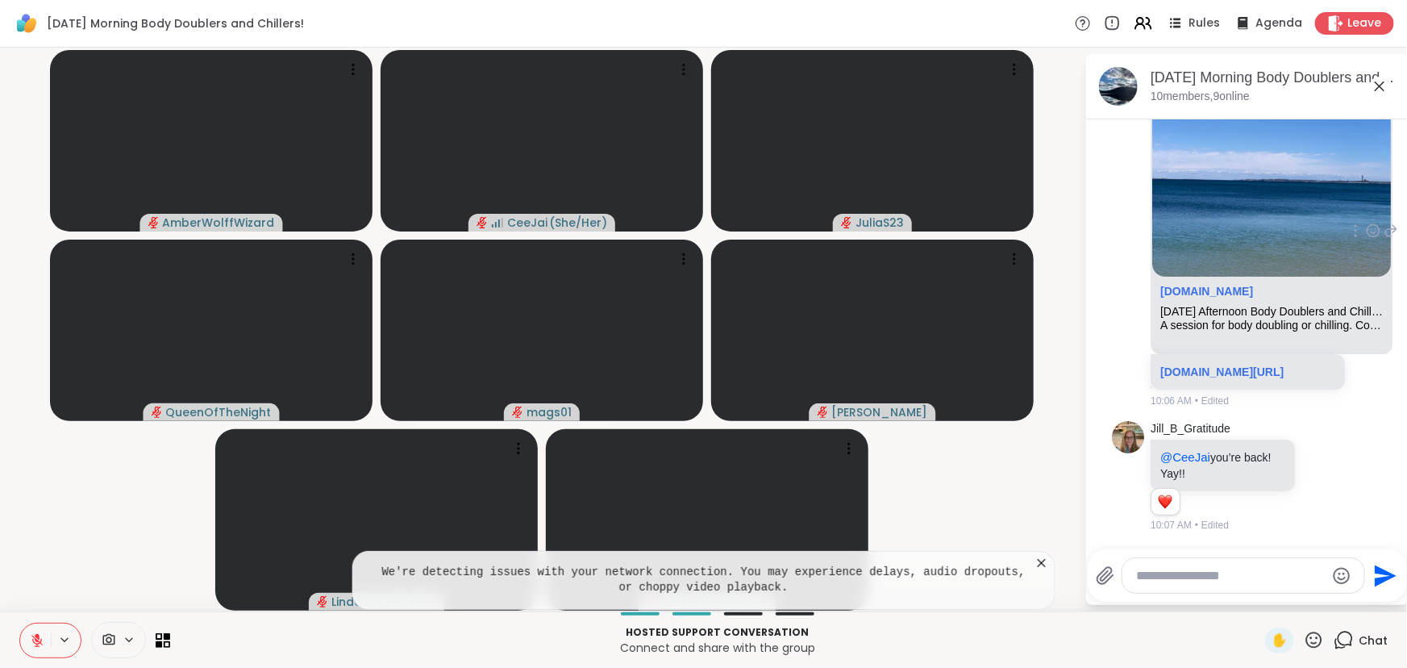
scroll to position [771, 0]
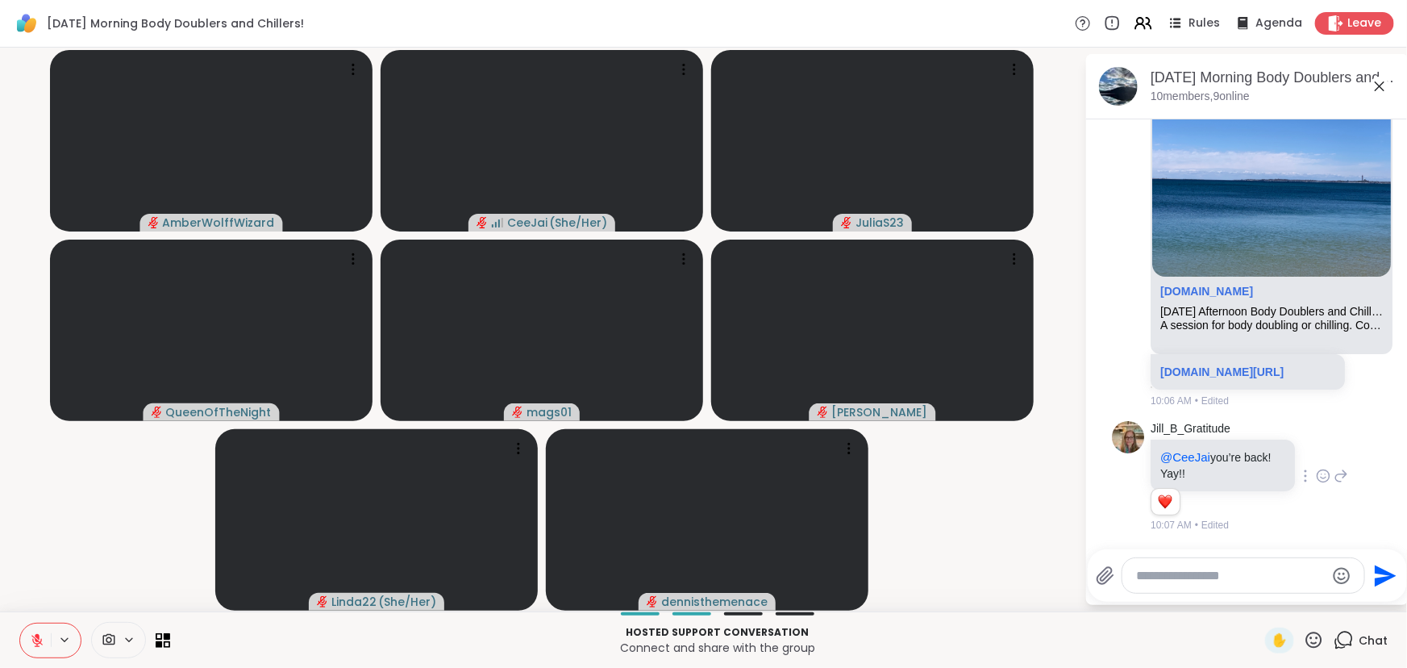
click at [1316, 473] on icon at bounding box center [1323, 476] width 15 height 16
click at [1315, 453] on span "❤️" at bounding box center [1323, 450] width 16 height 16
click at [1336, 475] on icon at bounding box center [1341, 475] width 11 height 11
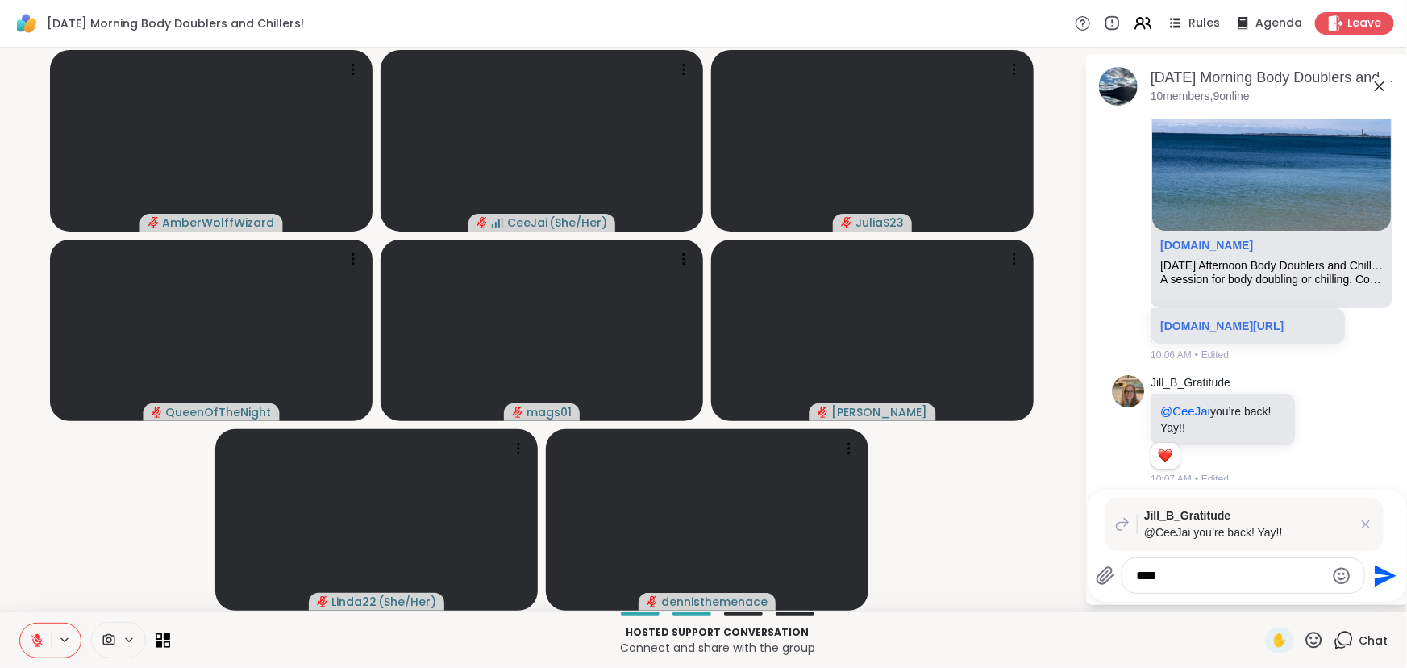
type textarea "*****"
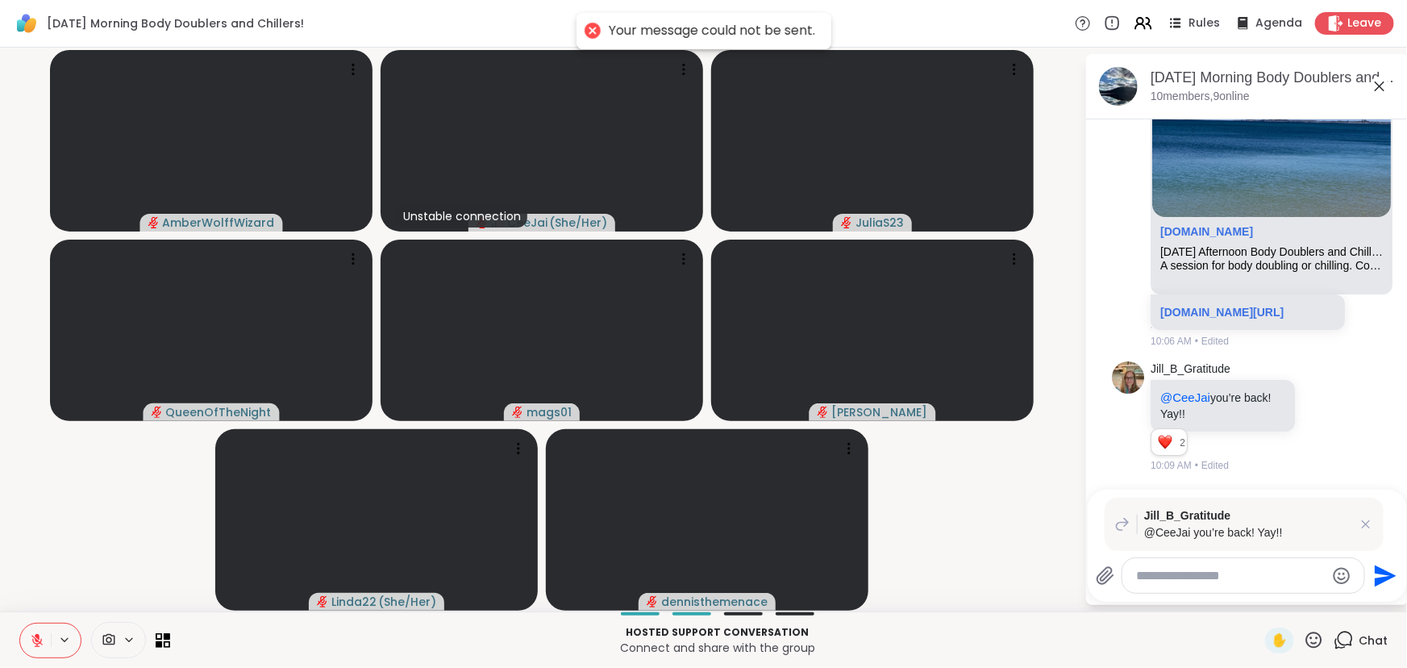
click at [1243, 573] on textarea "Type your message" at bounding box center [1231, 576] width 188 height 16
click at [953, 592] on video-player-container "AmberWolffWizard Unstable connection CeeJai ( She/Her ) JuliaS23 QueenOfTheNigh…" at bounding box center [542, 329] width 1065 height 551
click at [1148, 577] on textarea "Type your message" at bounding box center [1231, 576] width 188 height 16
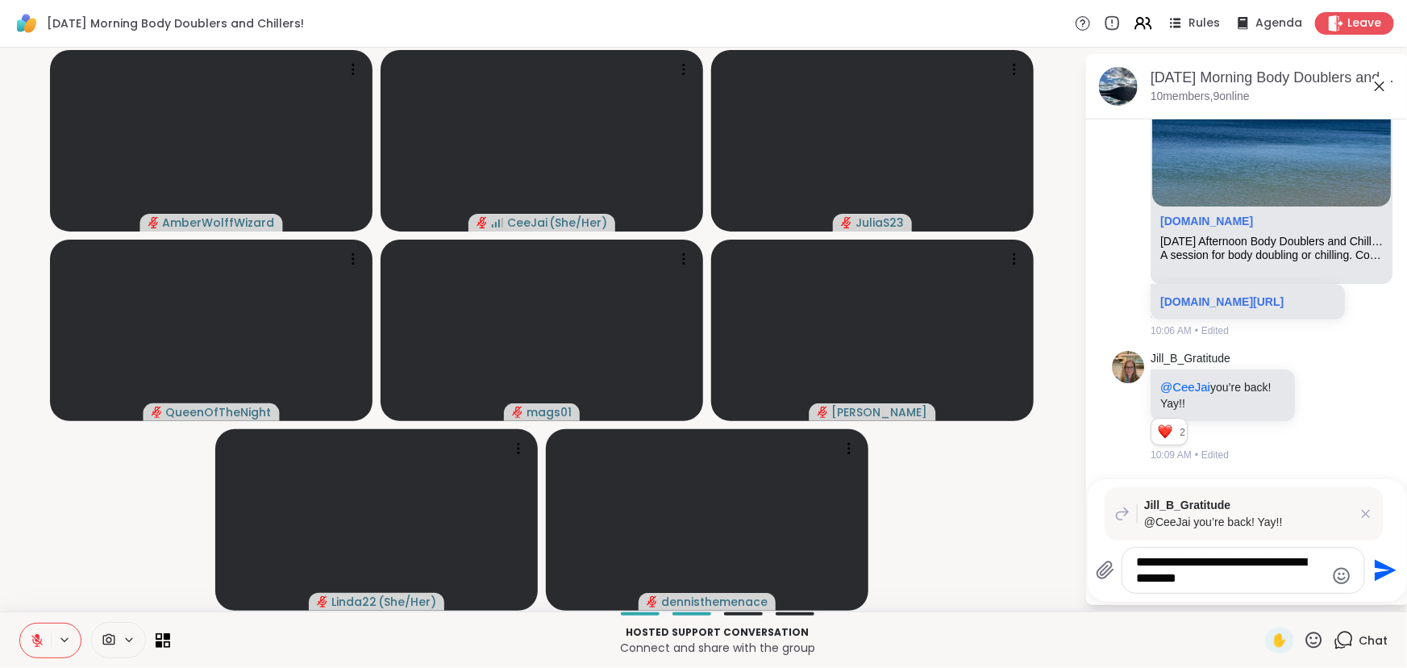
type textarea "**********"
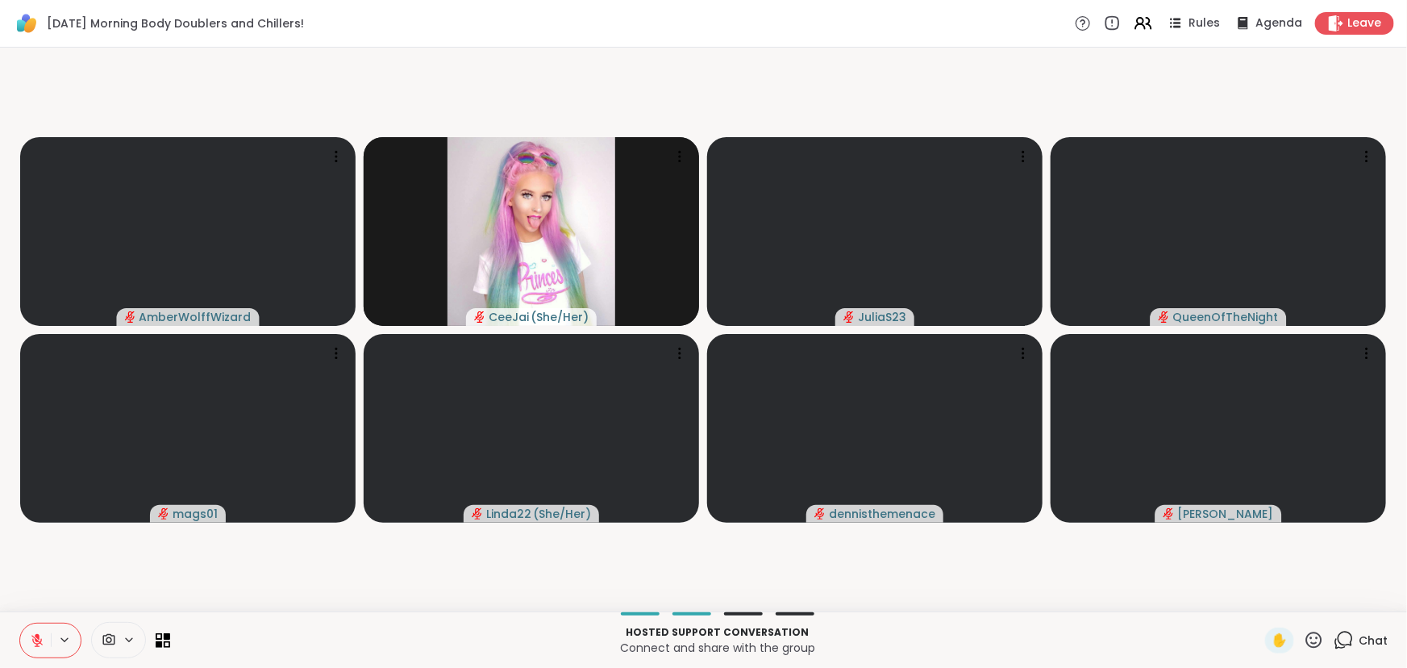
click at [1347, 636] on div "Chat" at bounding box center [1361, 640] width 54 height 26
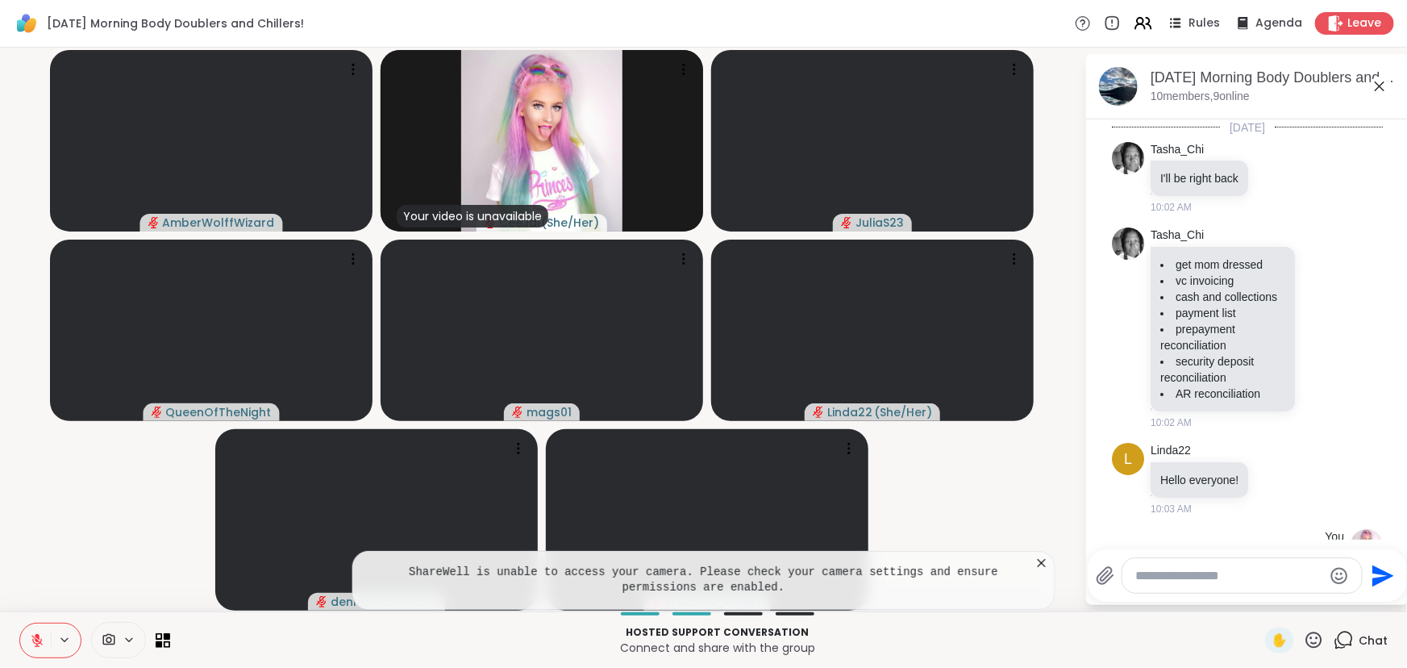
scroll to position [1660, 0]
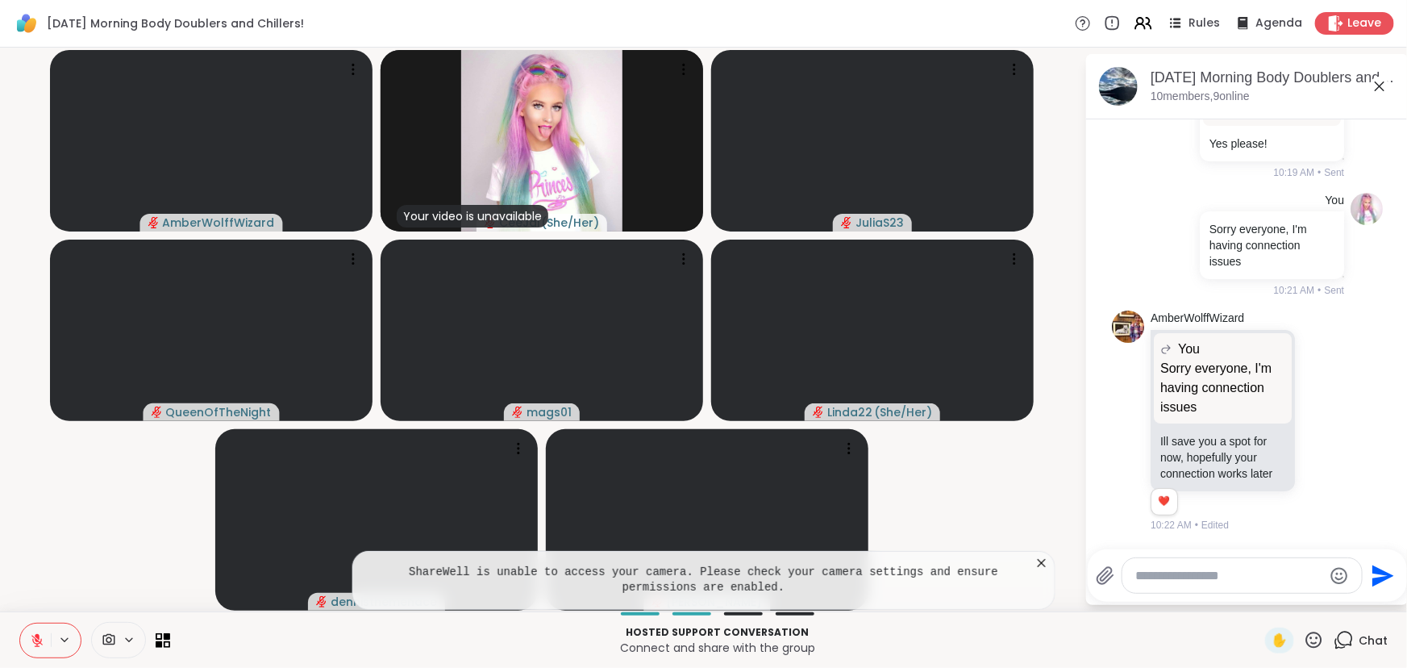
click at [1040, 559] on icon at bounding box center [1042, 563] width 16 height 16
click at [123, 643] on icon at bounding box center [129, 640] width 13 height 14
click at [87, 573] on div "USB2.0 HD UVC WebCam" at bounding box center [84, 582] width 158 height 19
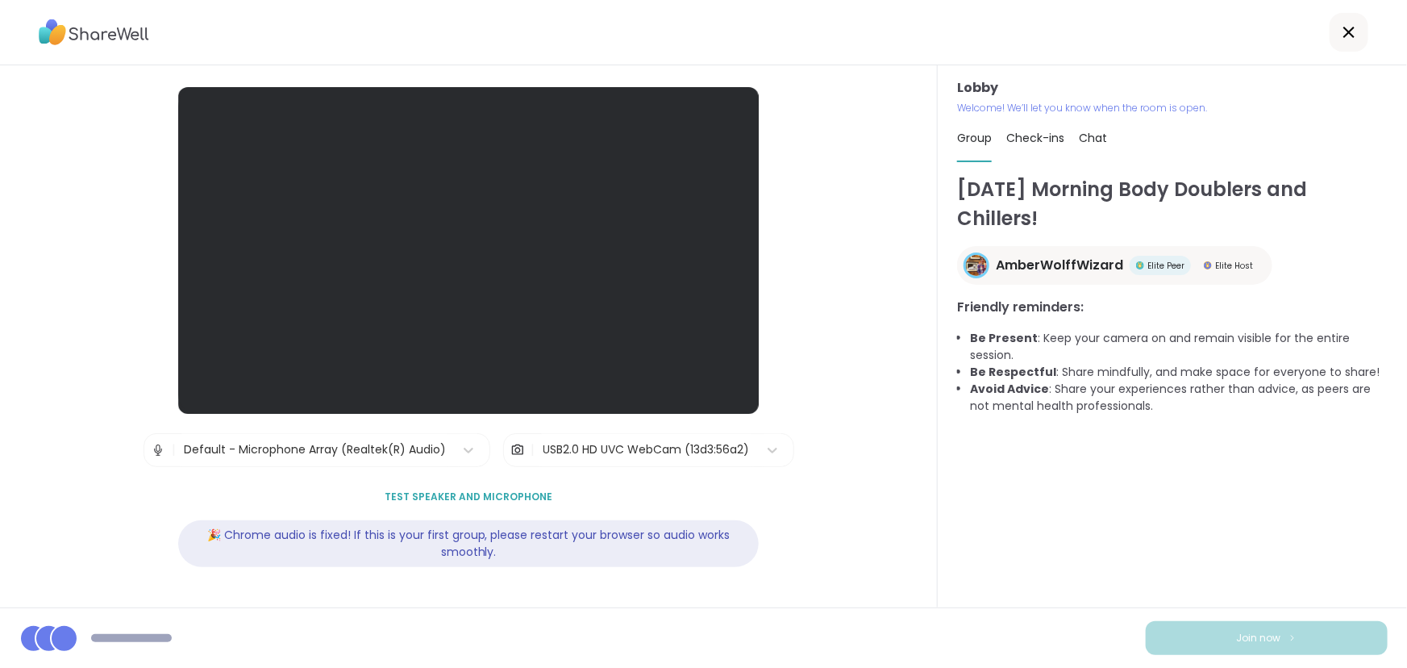
click at [744, 202] on div at bounding box center [468, 250] width 581 height 327
